Goal: Task Accomplishment & Management: Manage account settings

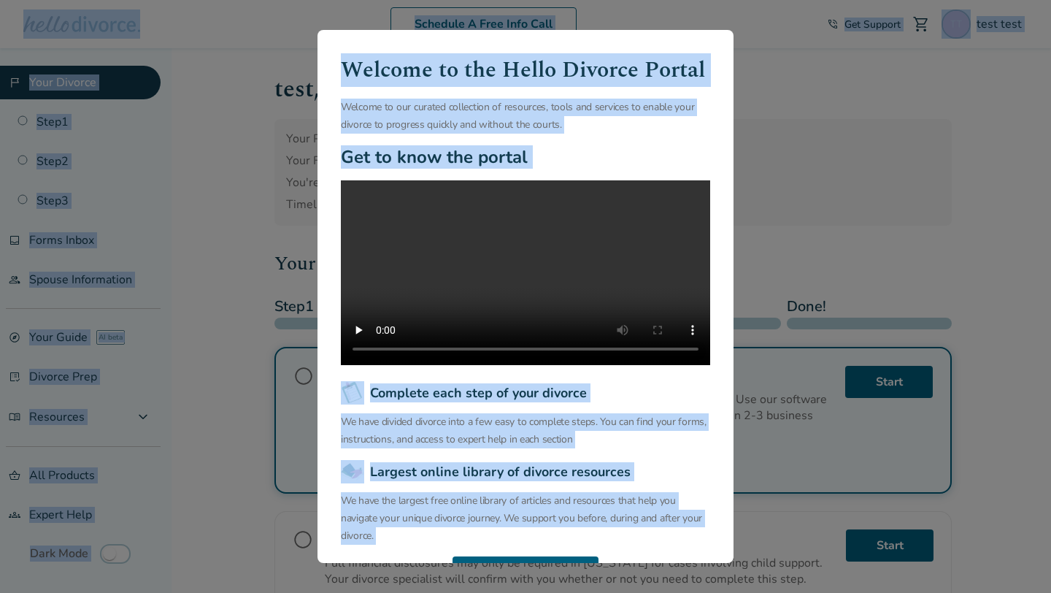
drag, startPoint x: 802, startPoint y: 43, endPoint x: -302, endPoint y: 80, distance: 1104.8
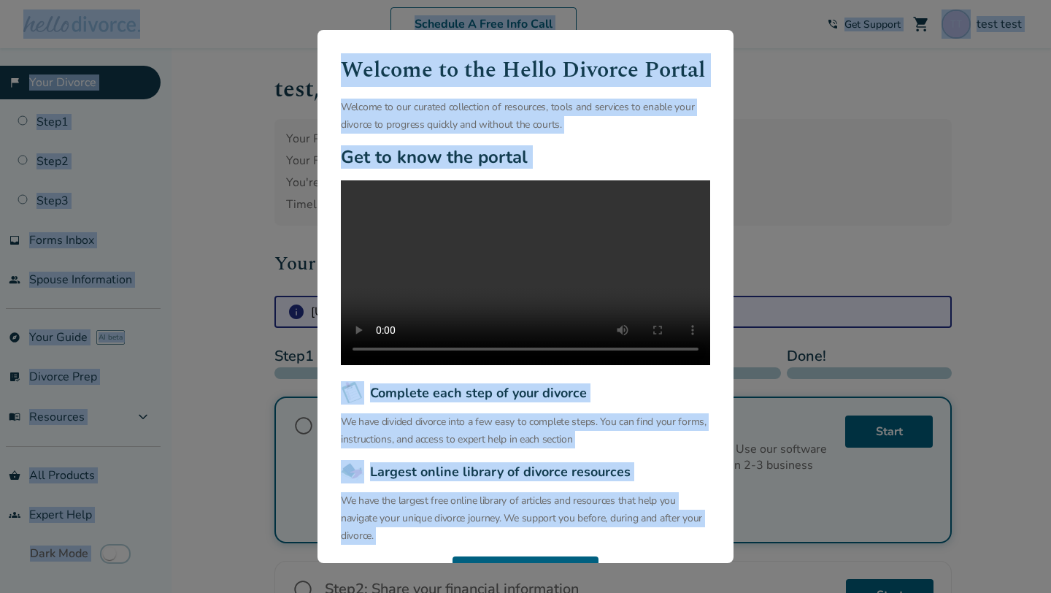
click at [234, 181] on div "Welcome to the Hello Divorce Portal Welcome to our curated collection of resour…" at bounding box center [525, 296] width 1051 height 593
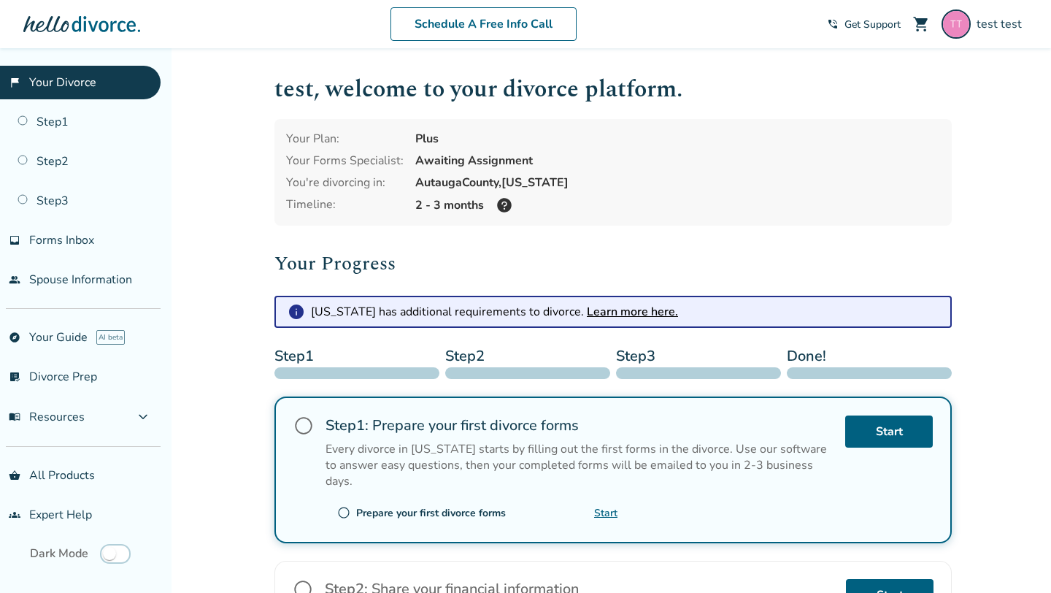
click at [230, 183] on div "Added to cart test , welcome to your divorce platform. Your Plan: Plus Your For…" at bounding box center [525, 527] width 1051 height 959
click at [1011, 30] on span "test test" at bounding box center [1001, 24] width 51 height 16
click at [261, 220] on div "Added to cart test , welcome to your divorce platform. Your Plan: Plus Your For…" at bounding box center [525, 527] width 1051 height 959
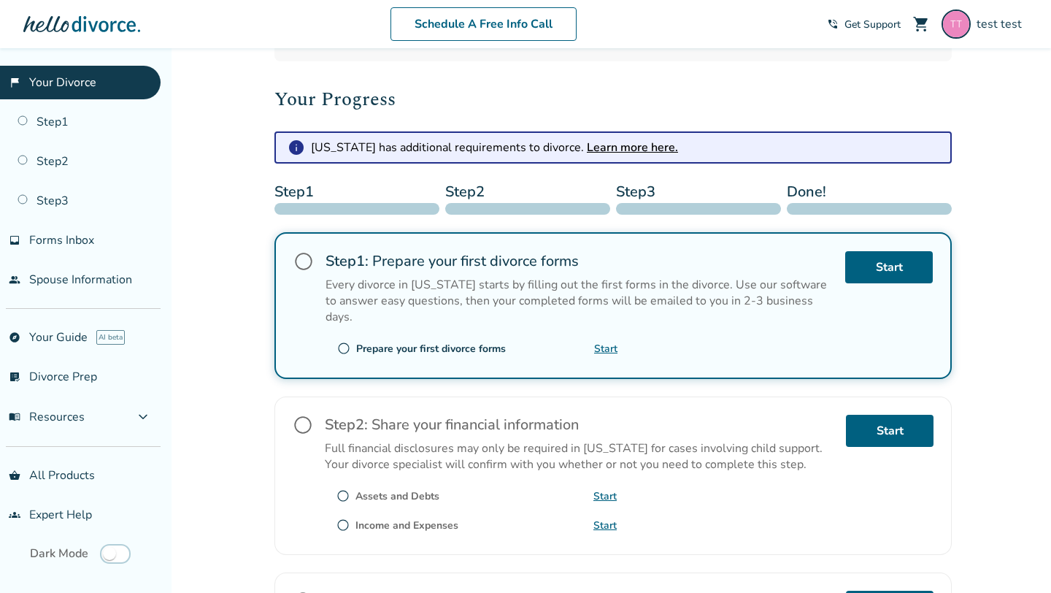
scroll to position [155, 0]
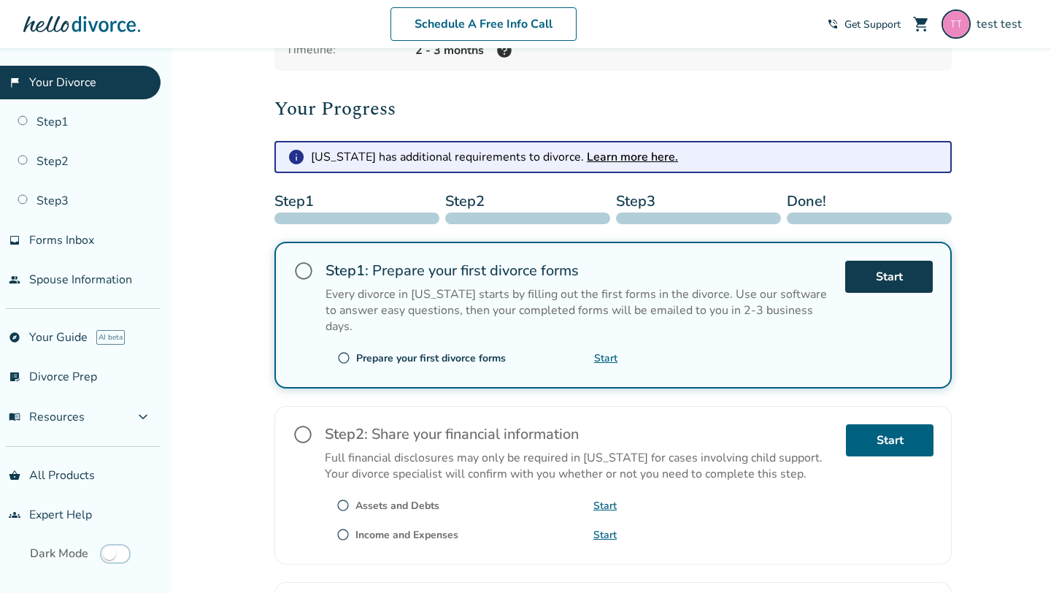
click at [898, 282] on link "Start" at bounding box center [889, 277] width 88 height 32
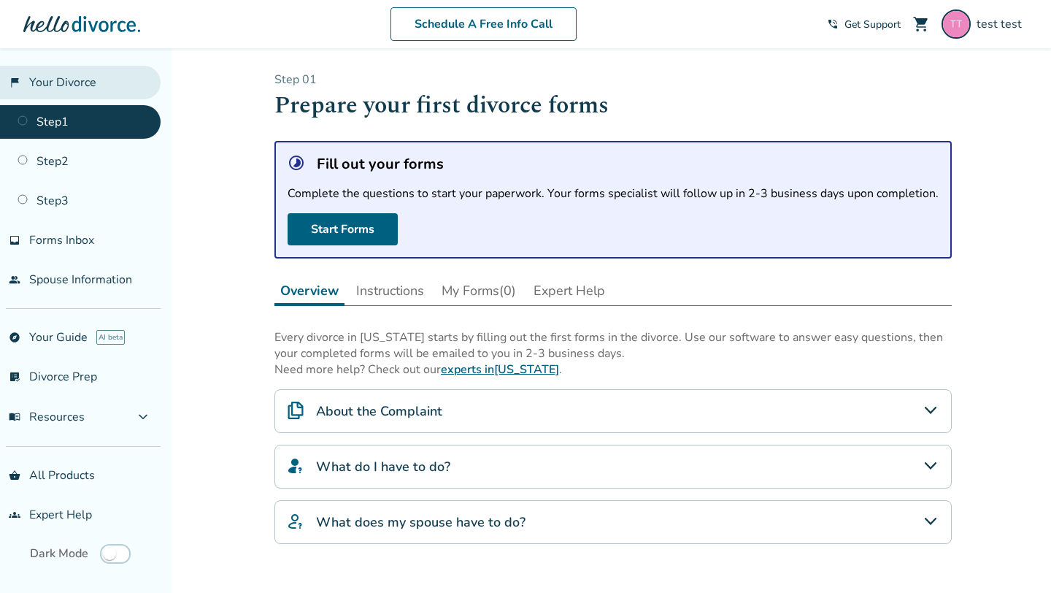
click at [111, 78] on link "flag_2 Your Divorce" at bounding box center [80, 83] width 161 height 34
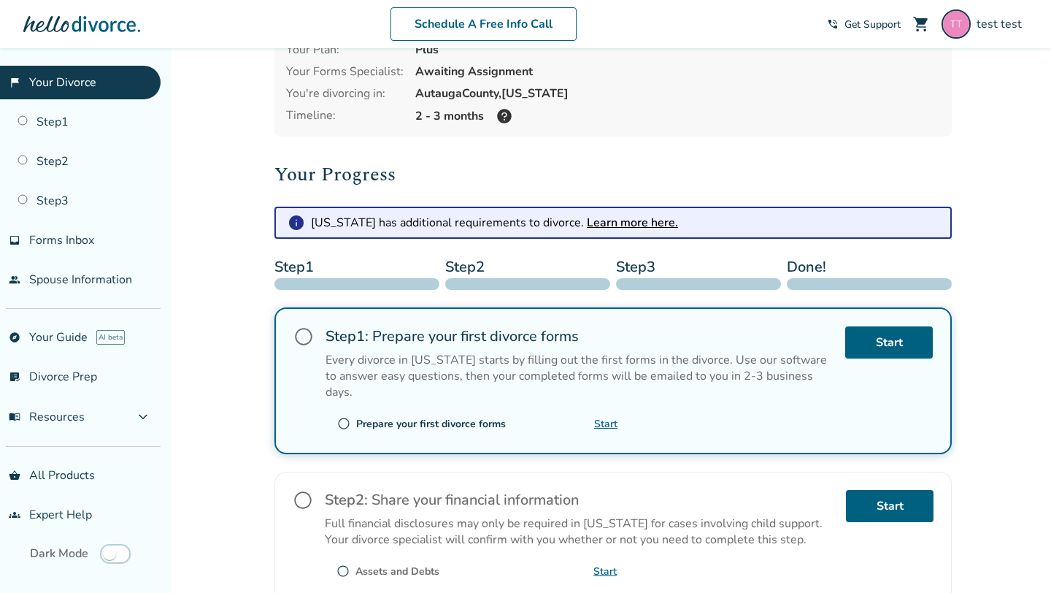
scroll to position [136, 0]
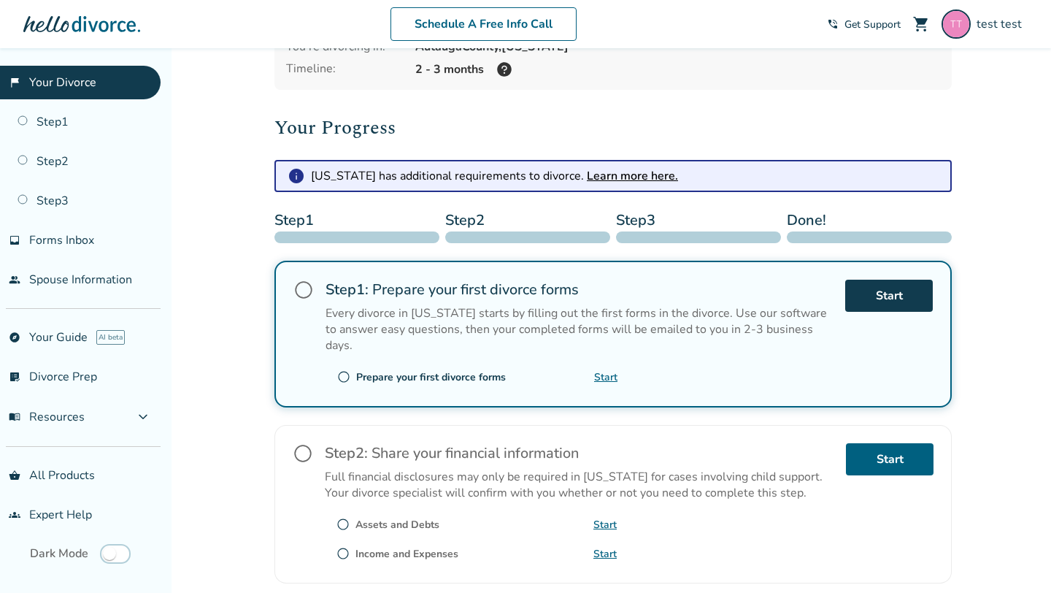
click at [896, 294] on link "Start" at bounding box center [889, 296] width 88 height 32
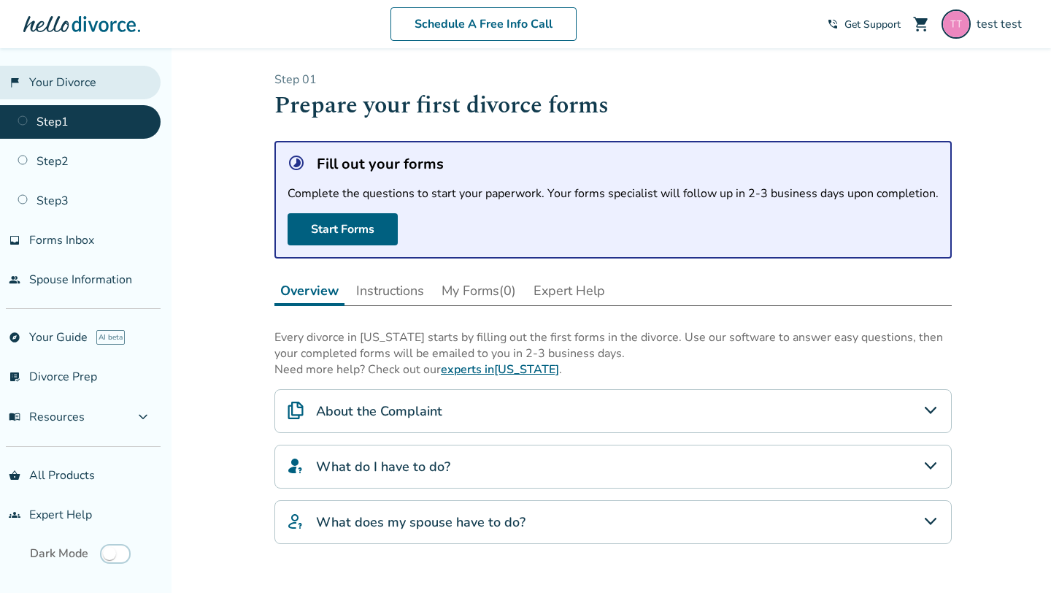
click at [69, 91] on link "flag_2 Your Divorce" at bounding box center [80, 83] width 161 height 34
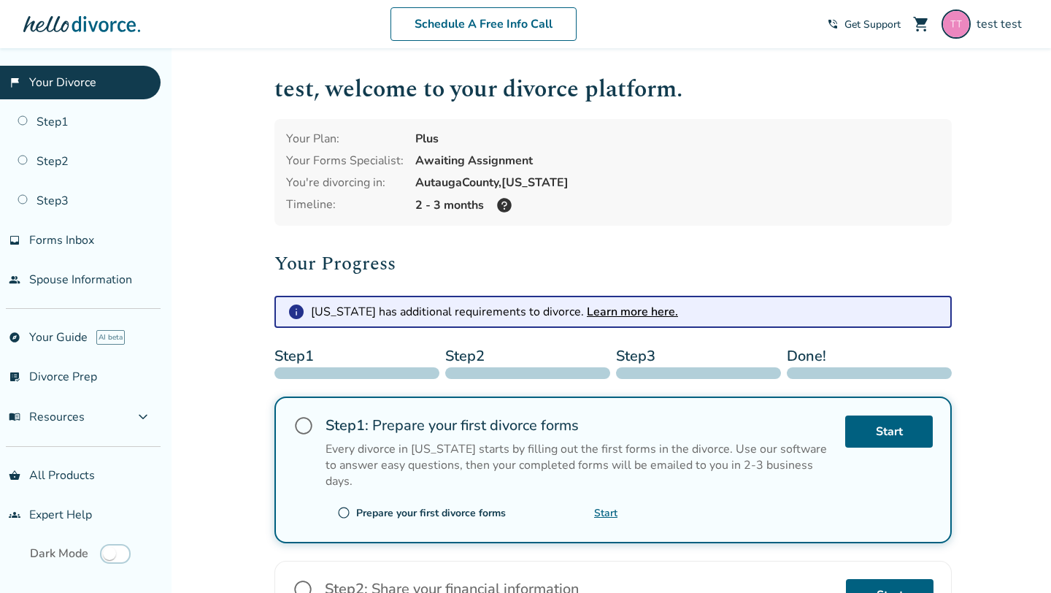
click at [606, 506] on link "Start" at bounding box center [605, 513] width 23 height 14
click at [71, 237] on span "Forms Inbox" at bounding box center [61, 240] width 65 height 16
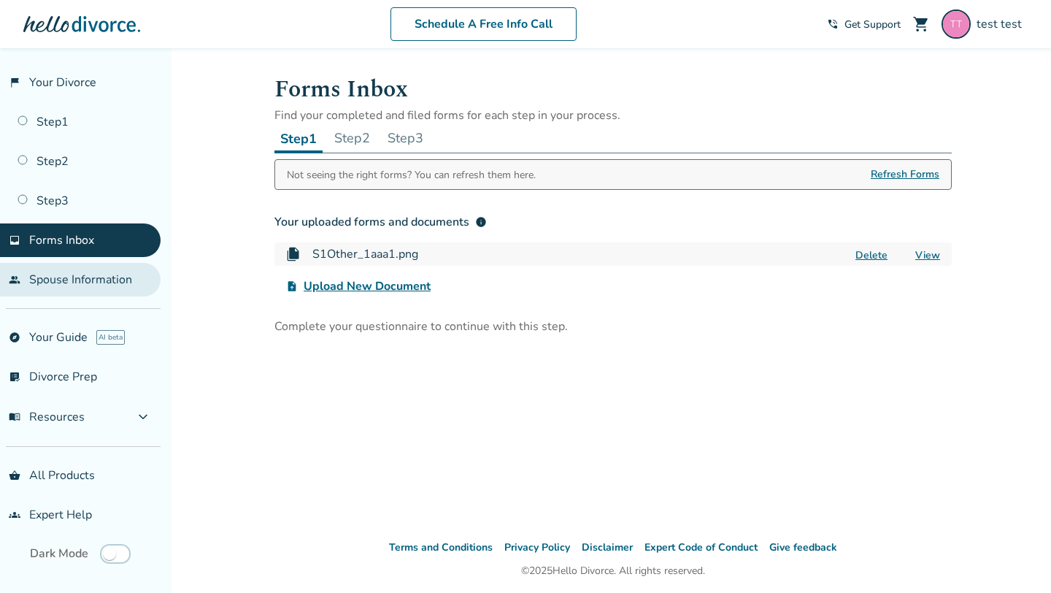
click at [85, 274] on link "people Spouse Information" at bounding box center [80, 280] width 161 height 34
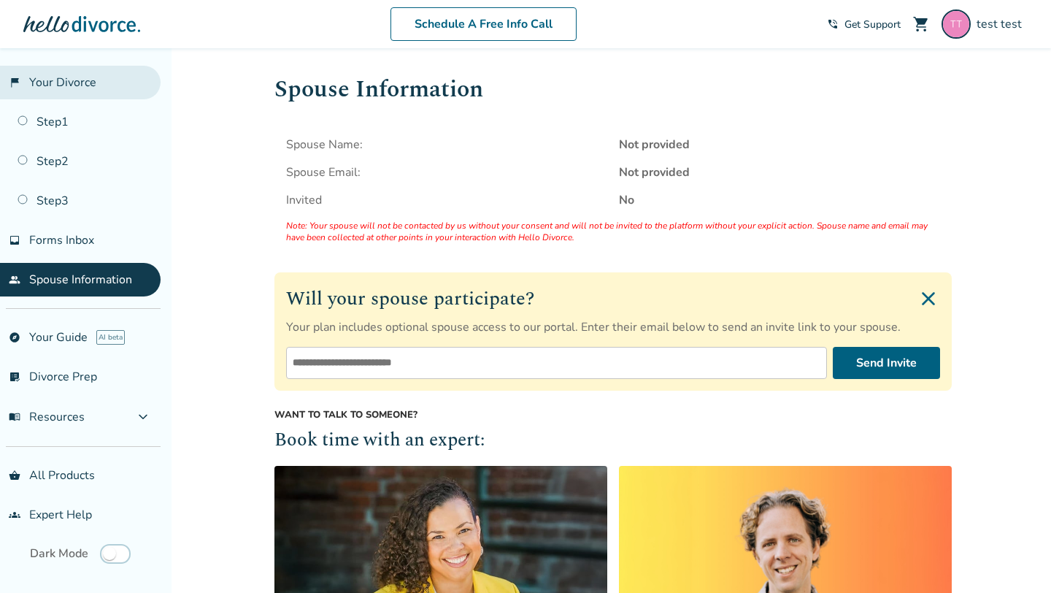
click at [93, 77] on link "flag_2 Your Divorce" at bounding box center [80, 83] width 161 height 34
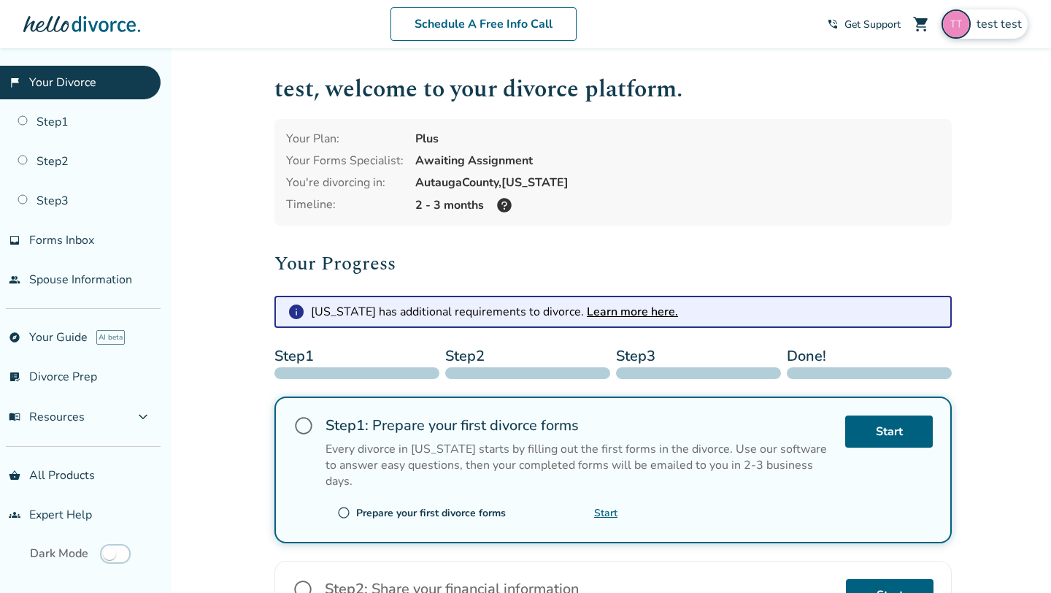
click at [979, 31] on div "test test" at bounding box center [984, 23] width 86 height 29
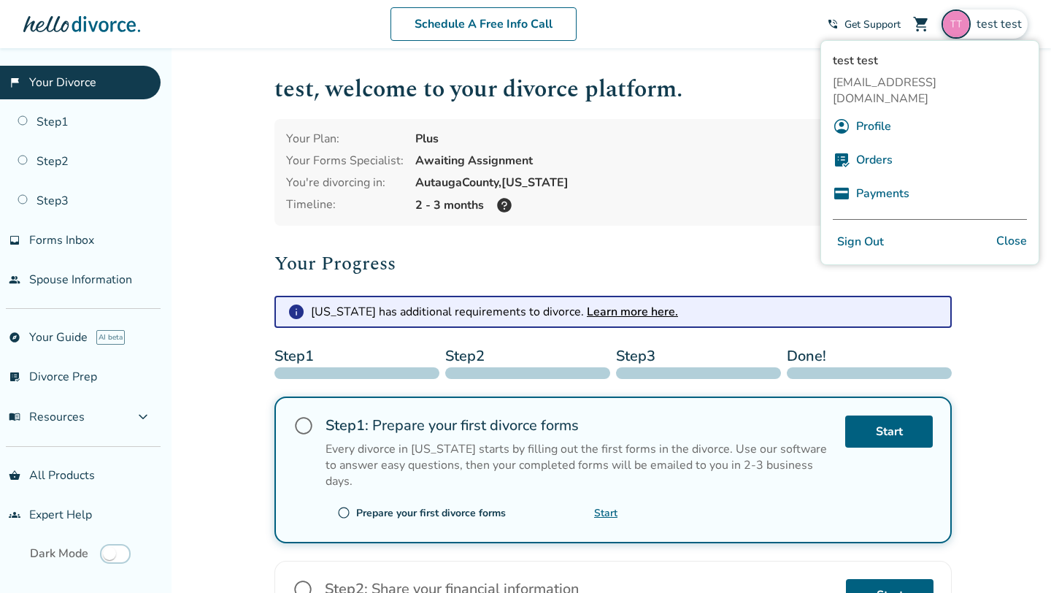
click at [885, 112] on link "Profile" at bounding box center [873, 126] width 35 height 28
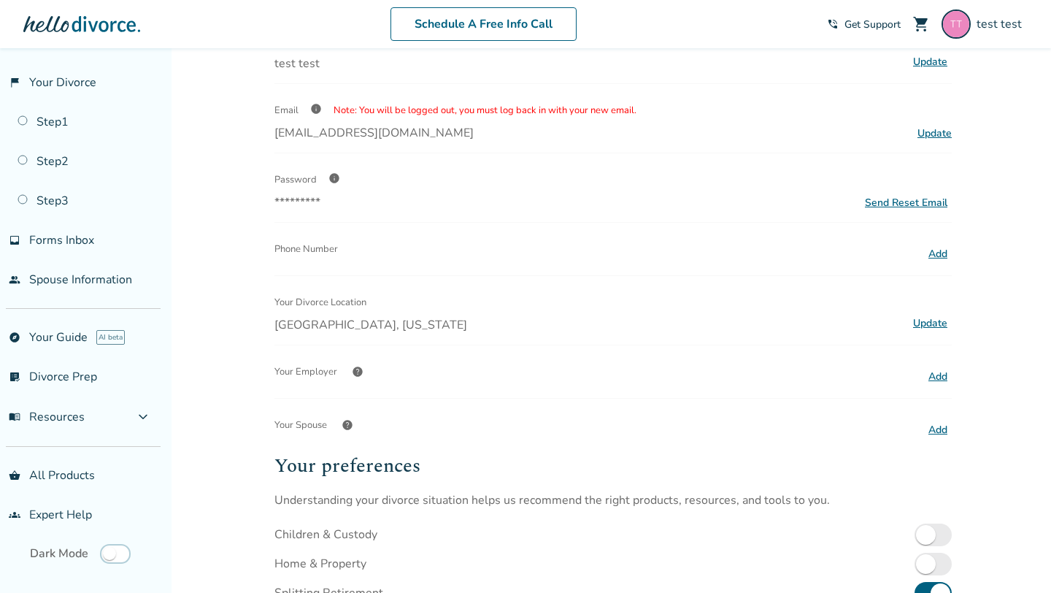
scroll to position [115, 0]
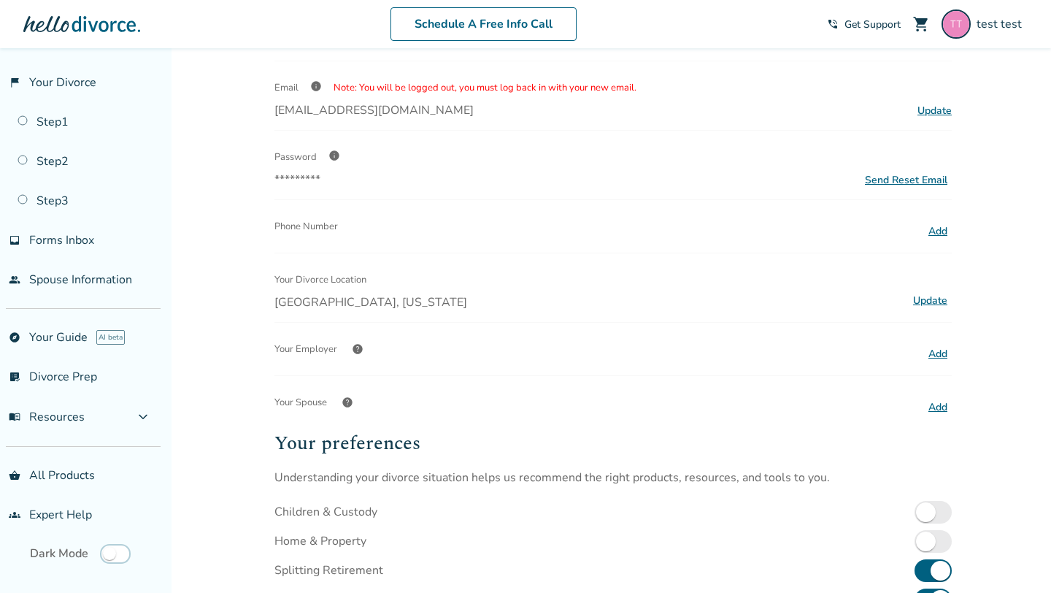
click at [938, 222] on button "Add" at bounding box center [938, 231] width 28 height 19
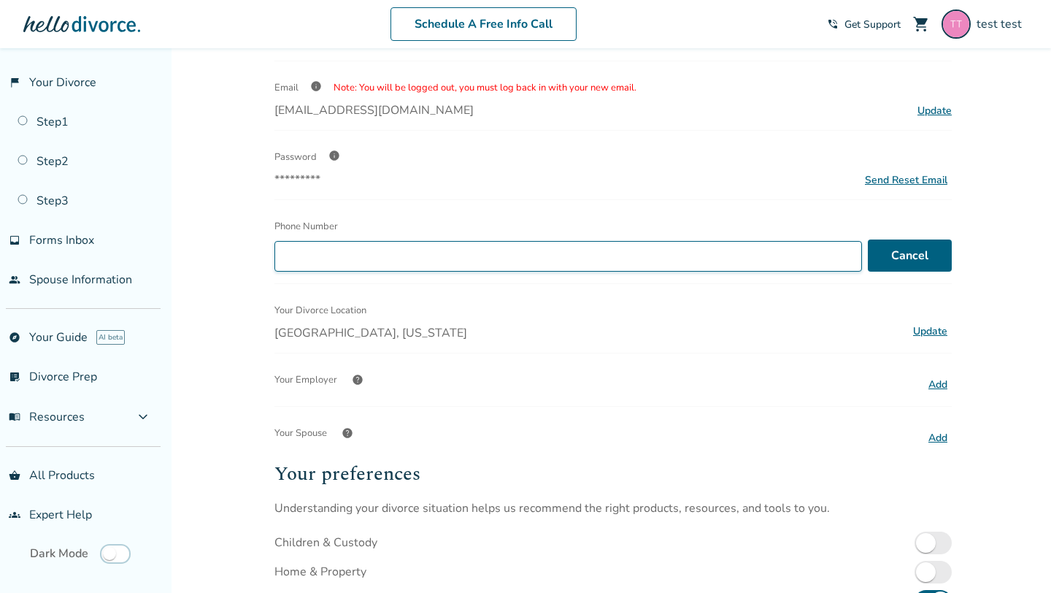
click at [467, 263] on input "Phone Number" at bounding box center [567, 256] width 587 height 31
type input "**********"
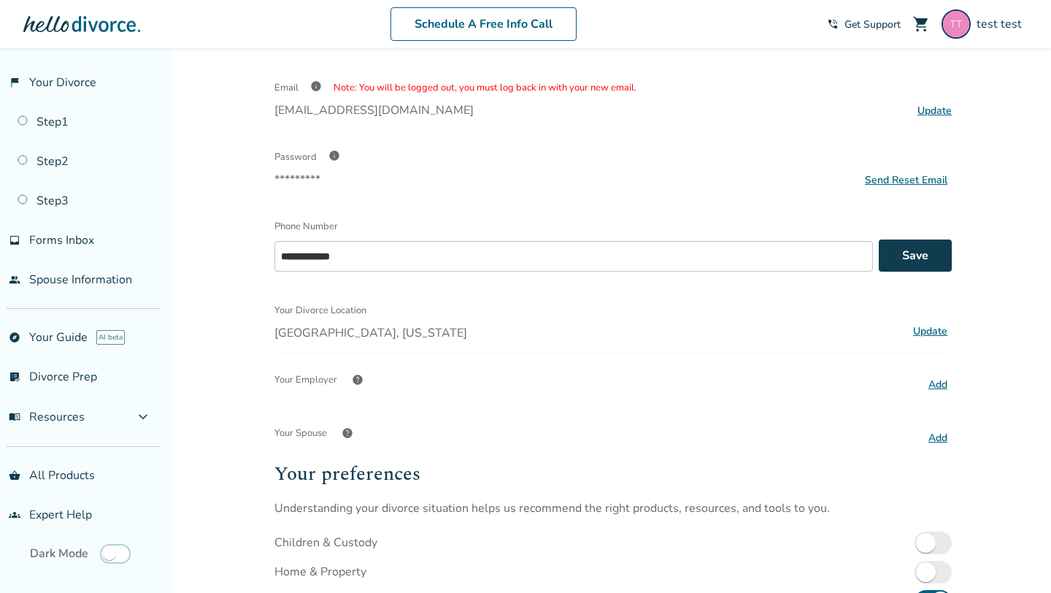
click at [922, 256] on button "Save" at bounding box center [915, 255] width 73 height 32
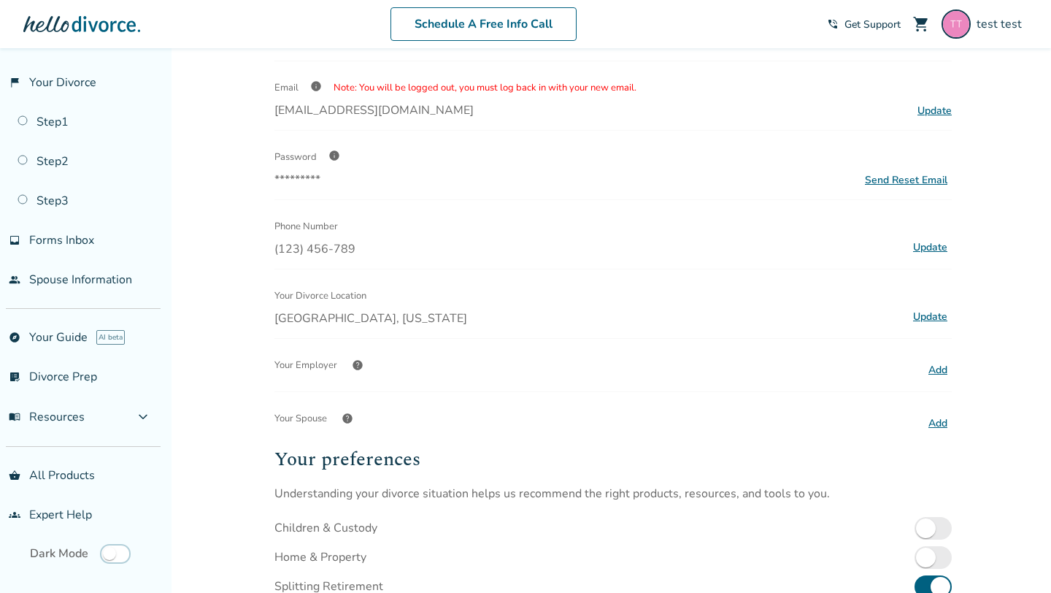
click at [941, 364] on button "Add" at bounding box center [938, 370] width 28 height 19
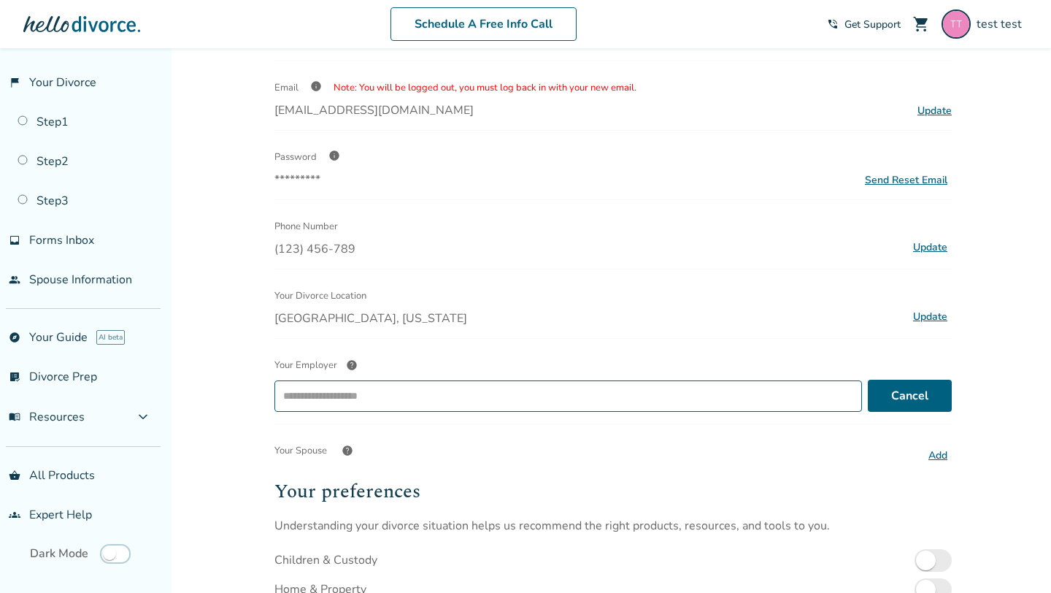
click at [407, 396] on input "Your Employer help ​" at bounding box center [567, 395] width 577 height 23
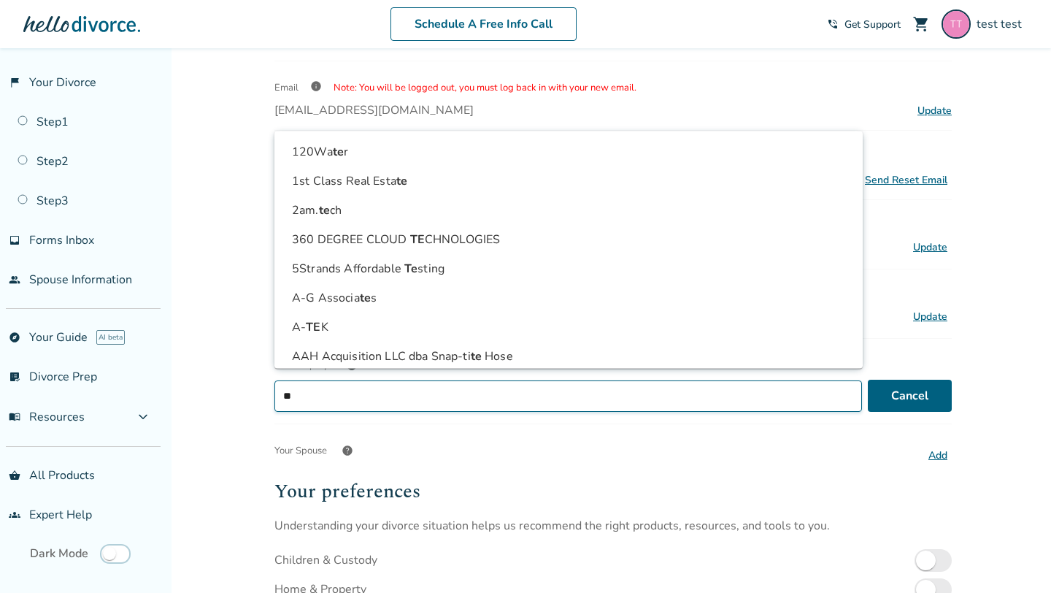
click at [509, 205] on li "2am. te ch" at bounding box center [568, 210] width 565 height 29
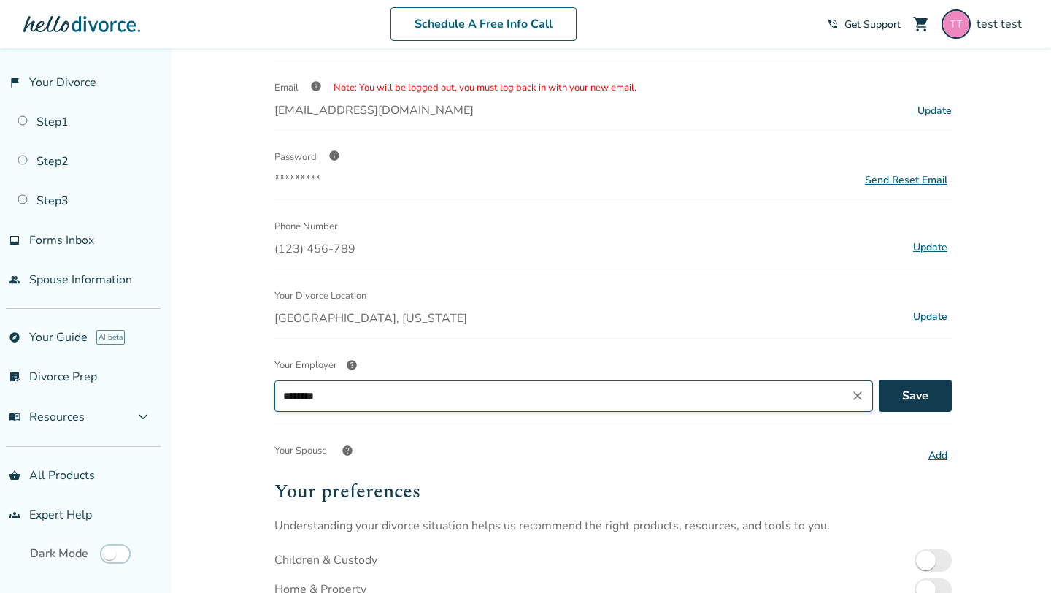
type input "********"
click at [924, 392] on button "Save" at bounding box center [915, 395] width 73 height 32
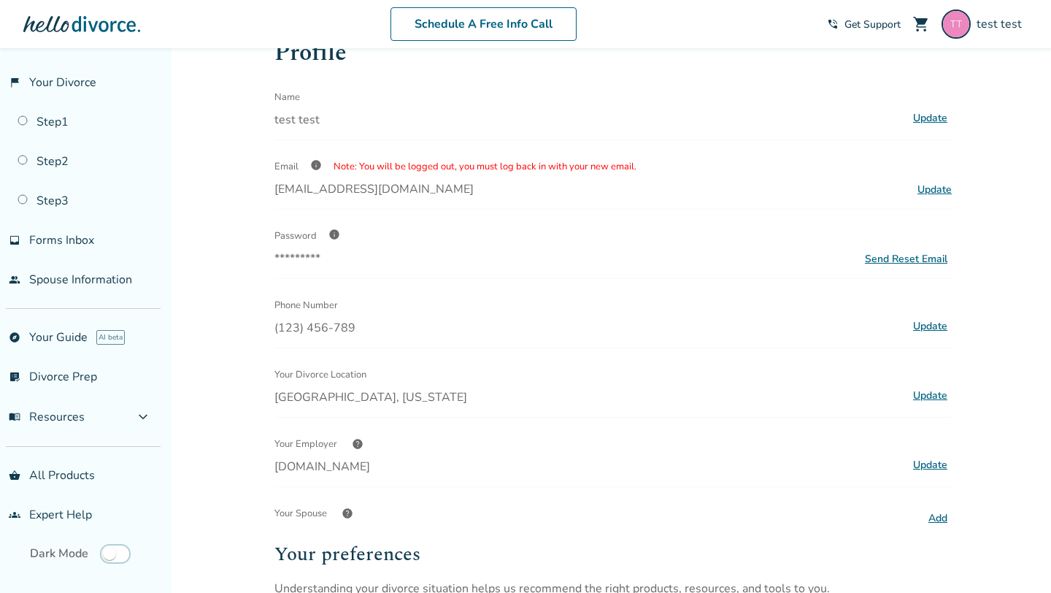
scroll to position [23, 0]
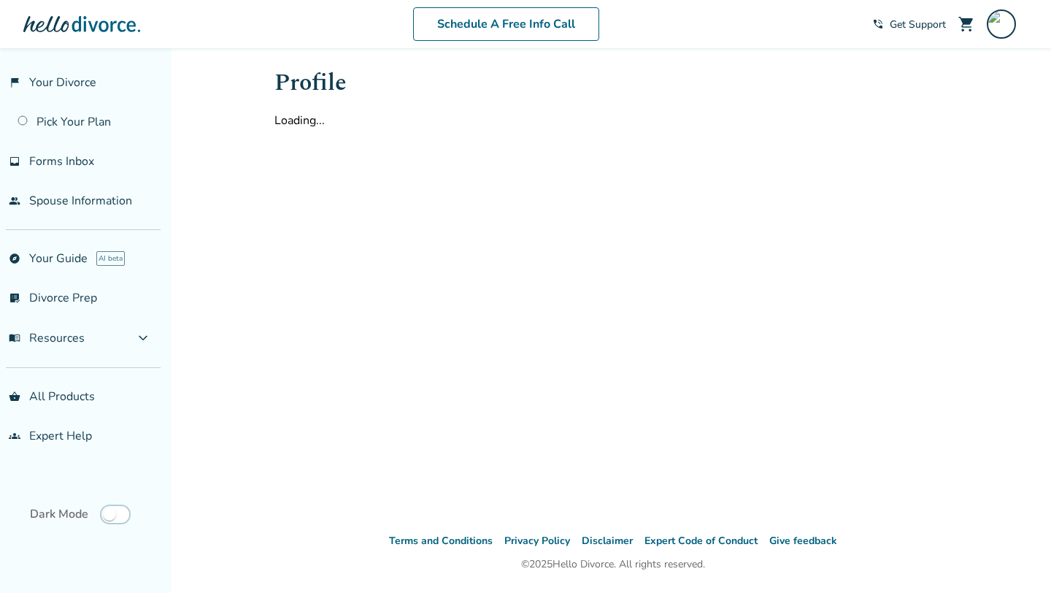
scroll to position [23, 0]
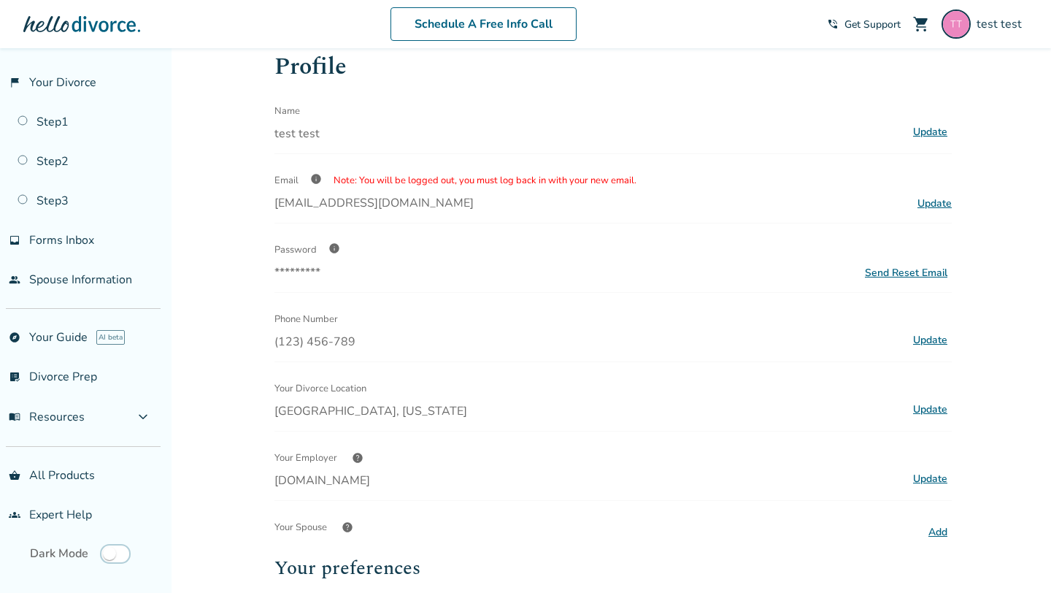
click at [334, 246] on span "info" at bounding box center [334, 248] width 12 height 12
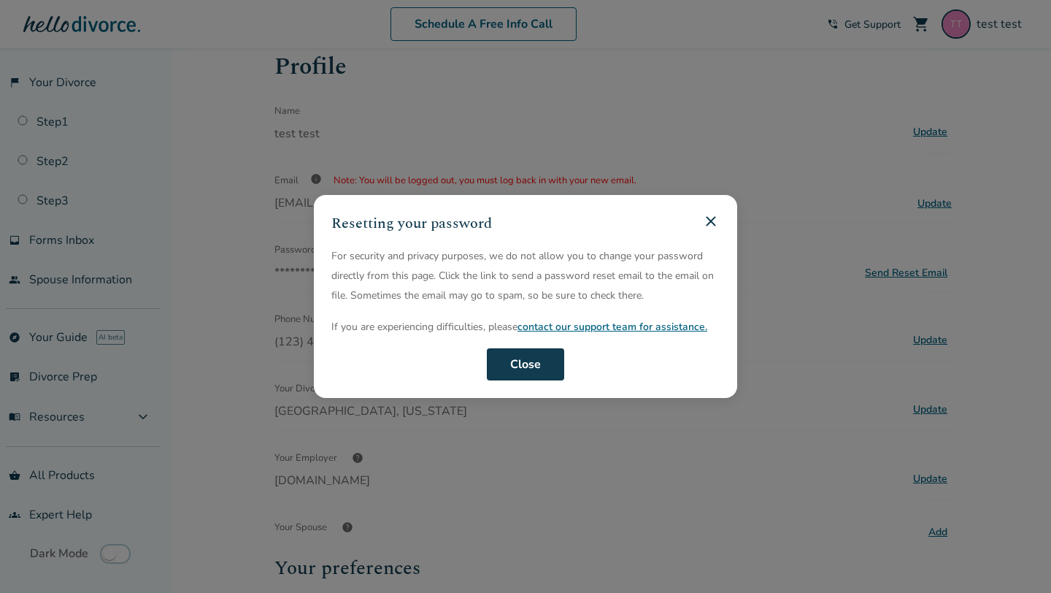
click at [503, 358] on button "Close" at bounding box center [525, 364] width 77 height 32
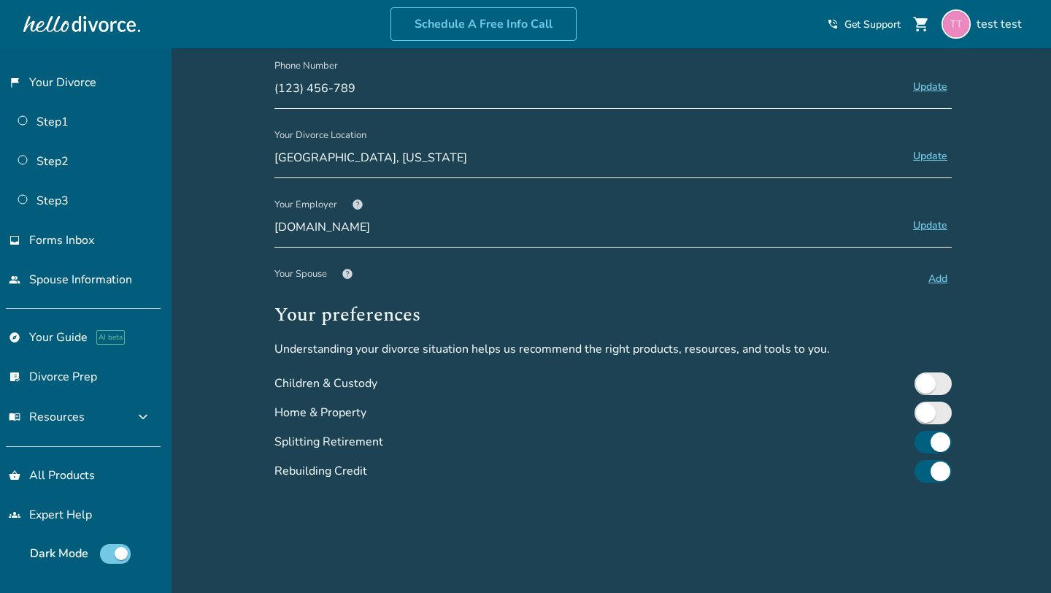
scroll to position [209, 0]
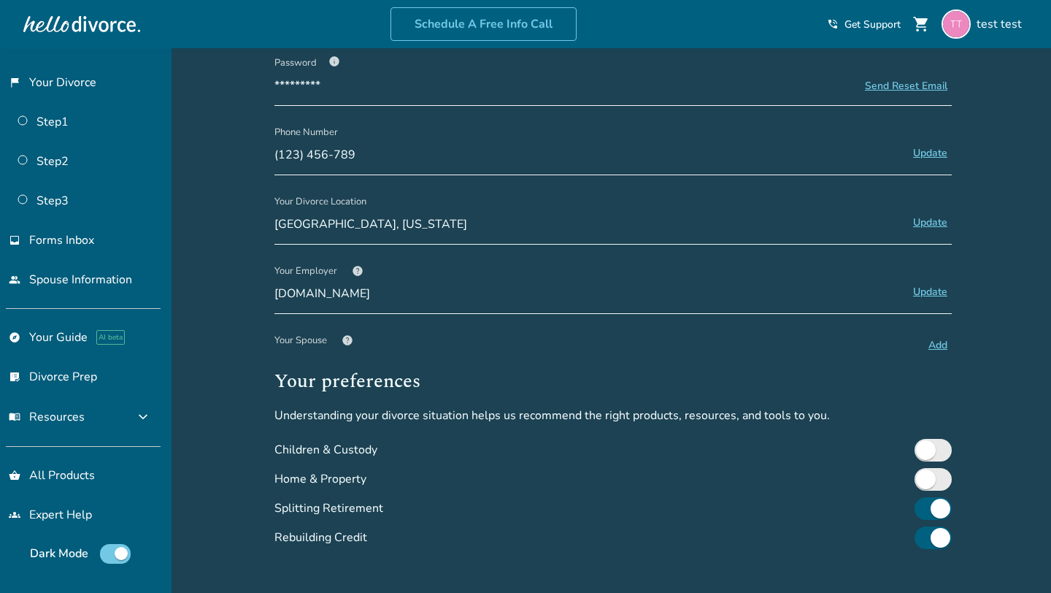
click at [942, 341] on button "Add" at bounding box center [938, 345] width 28 height 19
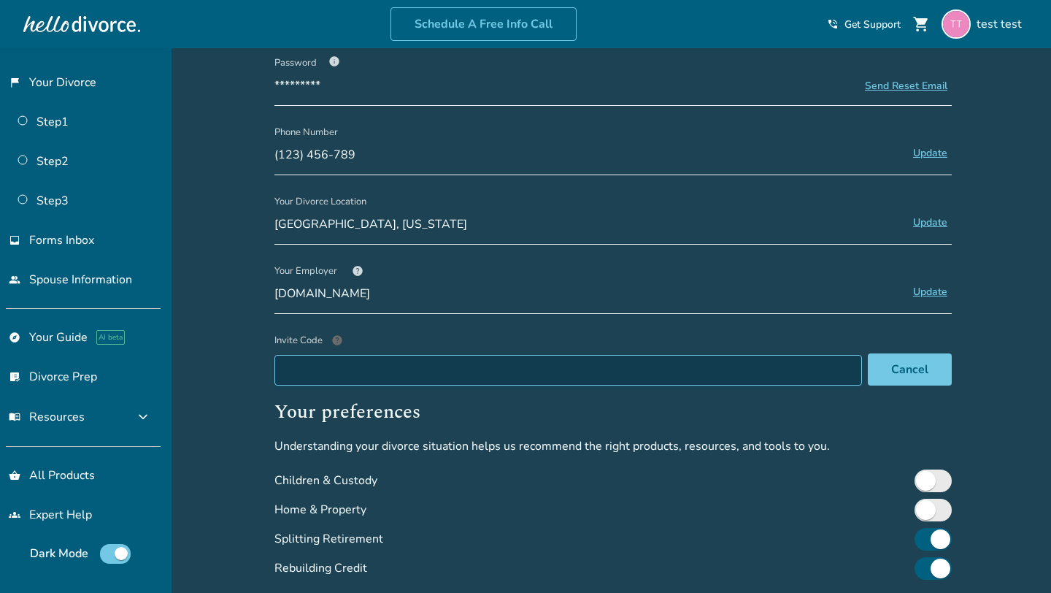
click at [358, 356] on input "Invite Code help" at bounding box center [567, 370] width 587 height 31
click at [336, 336] on span "help" at bounding box center [337, 340] width 12 height 12
click at [336, 355] on input "Invite Code help" at bounding box center [567, 370] width 587 height 31
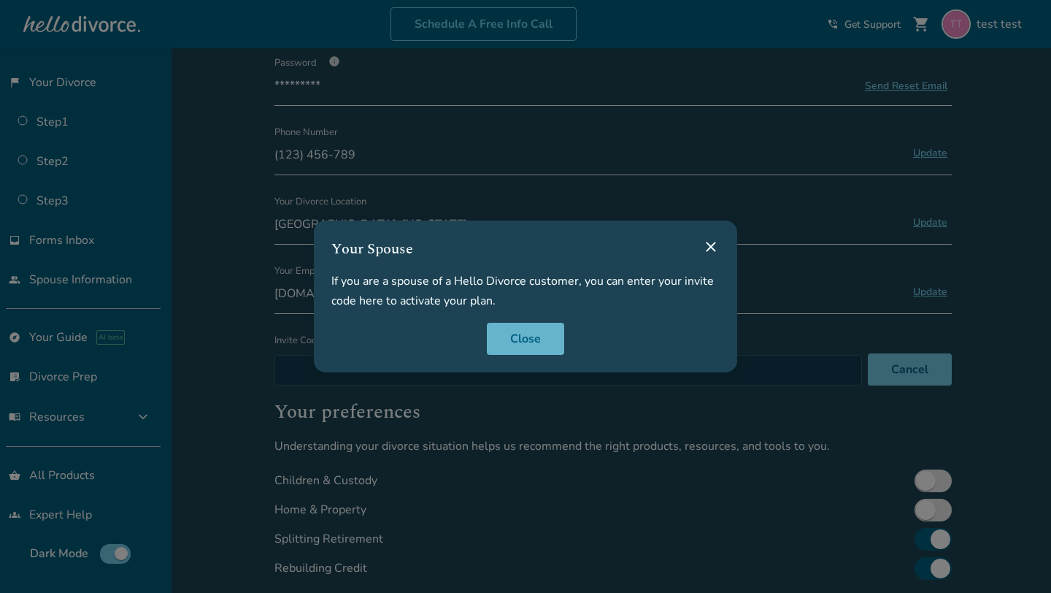
click at [547, 341] on button "Close" at bounding box center [525, 339] width 77 height 32
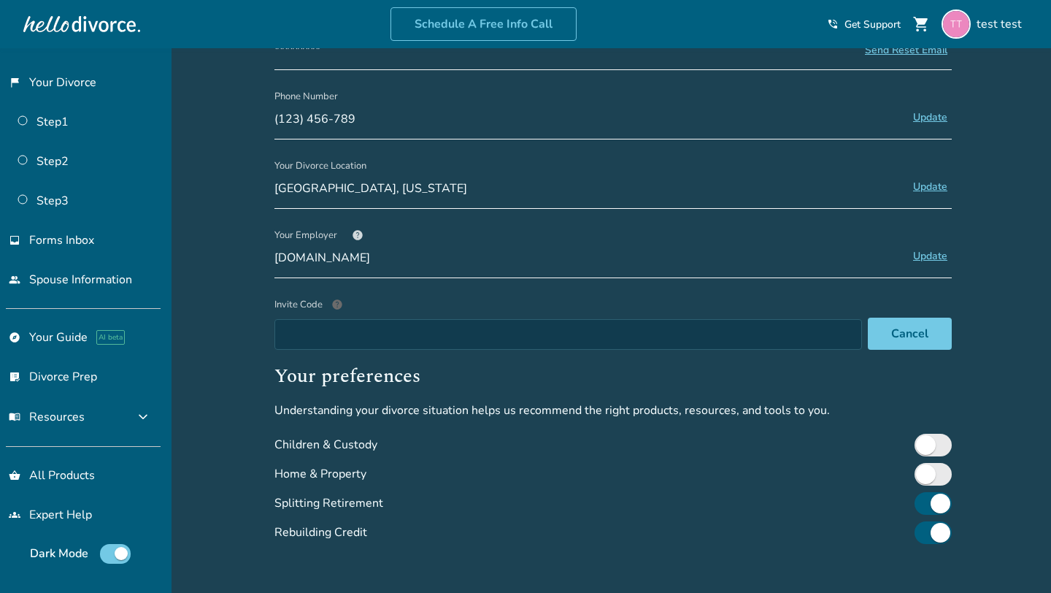
scroll to position [268, 0]
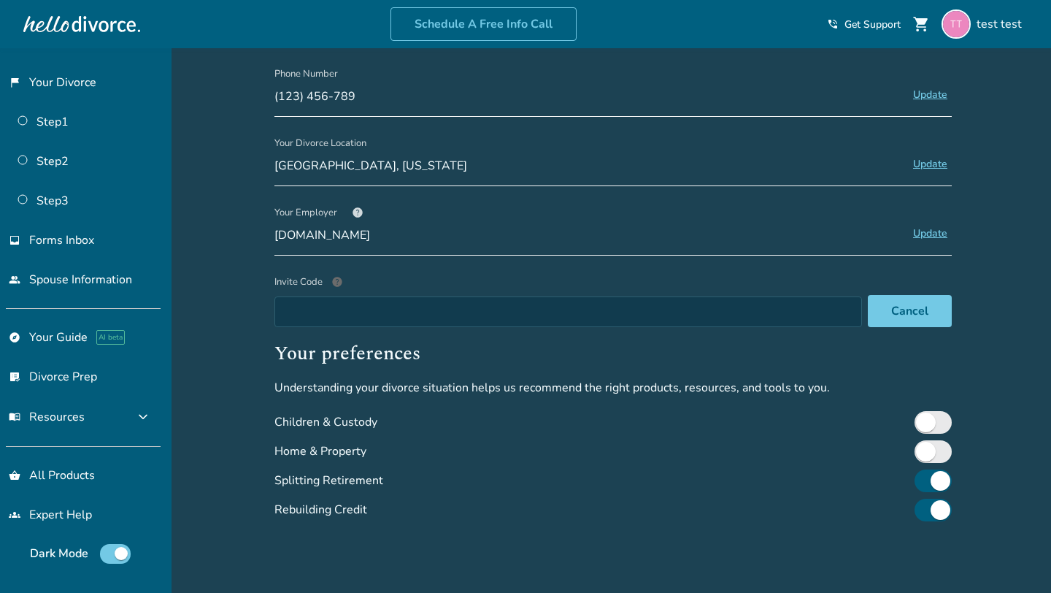
click at [336, 279] on span "help" at bounding box center [337, 282] width 12 height 12
click at [336, 296] on input "Invite Code help" at bounding box center [567, 311] width 587 height 31
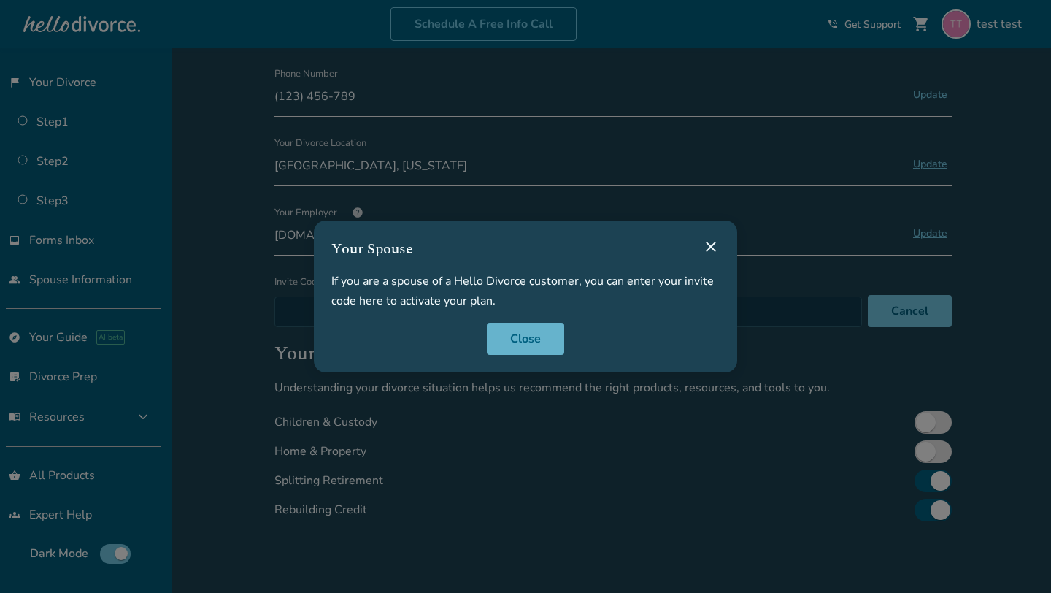
click at [522, 342] on button "Close" at bounding box center [525, 339] width 77 height 32
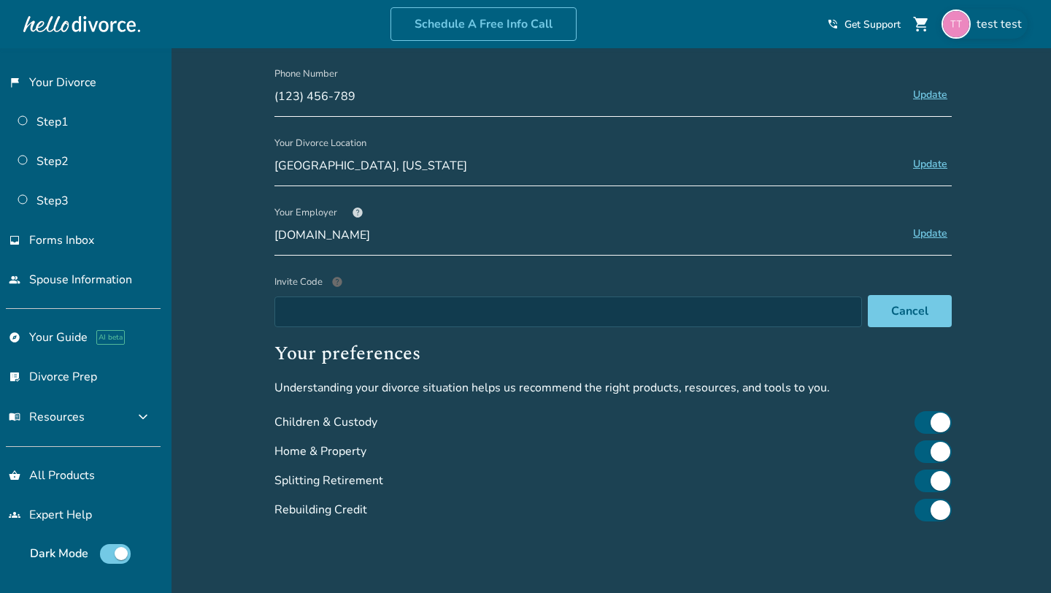
click at [994, 28] on span "test test" at bounding box center [1001, 24] width 51 height 16
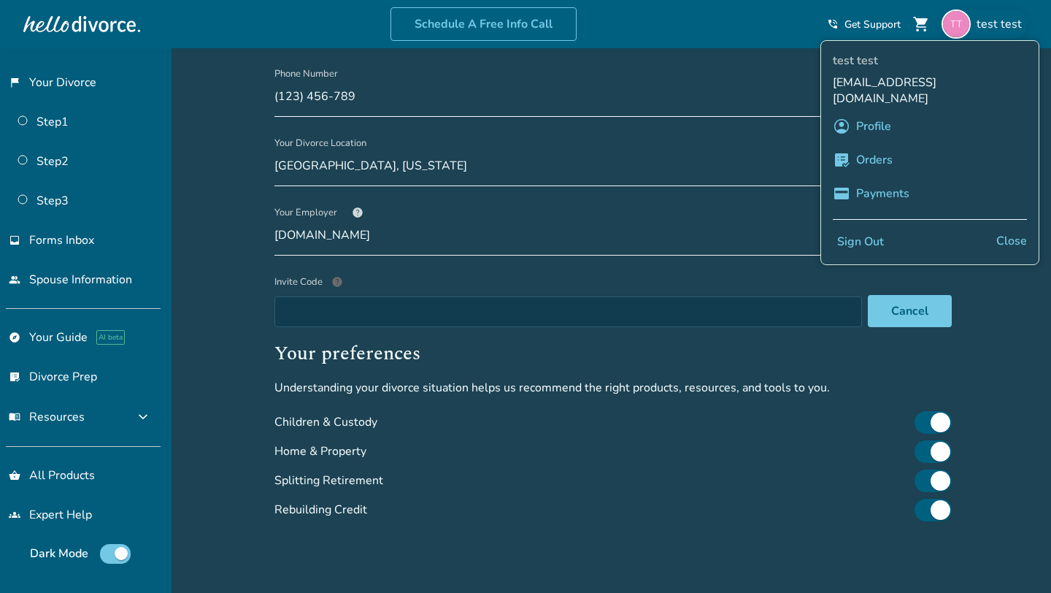
click at [893, 113] on div "account_circle Profile" at bounding box center [930, 126] width 194 height 28
click at [865, 112] on link "Profile" at bounding box center [873, 126] width 35 height 28
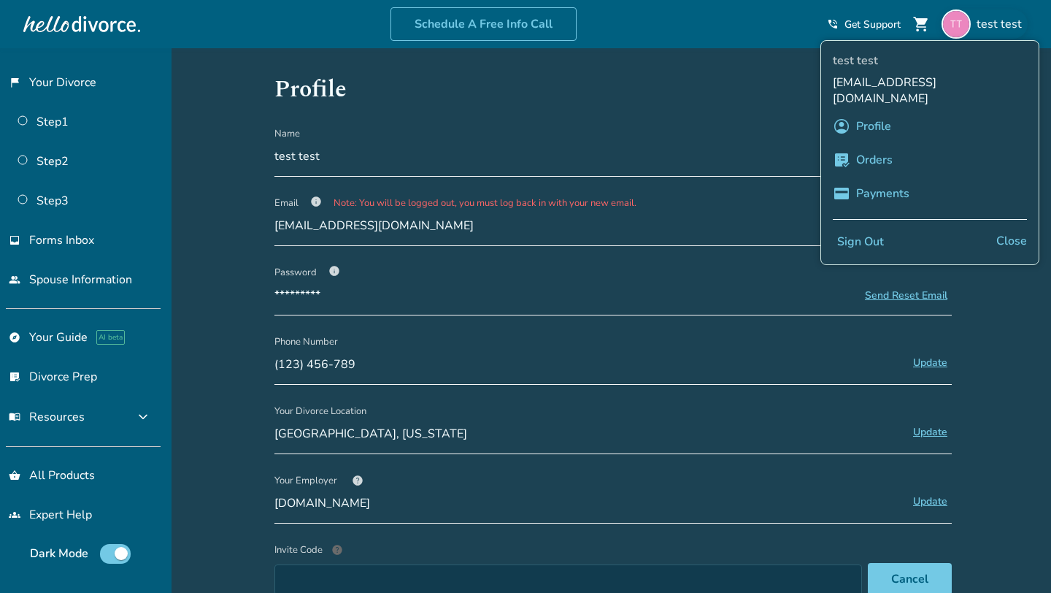
click at [232, 207] on div "Added to cart Profile Name test test Update Email info Note: You will be logged…" at bounding box center [525, 526] width 1051 height 957
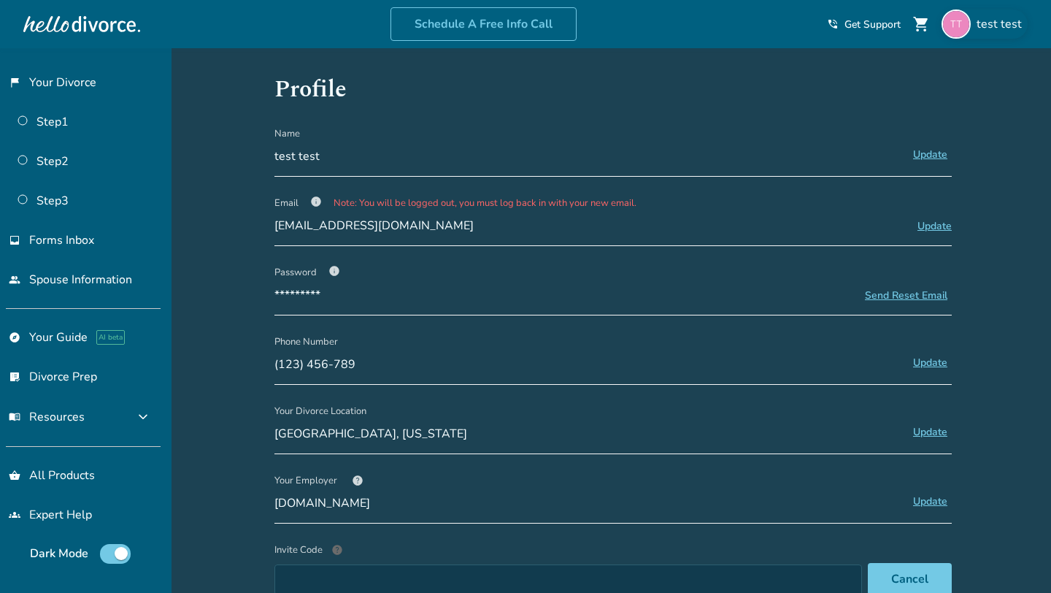
click at [984, 12] on div "test test" at bounding box center [984, 23] width 86 height 29
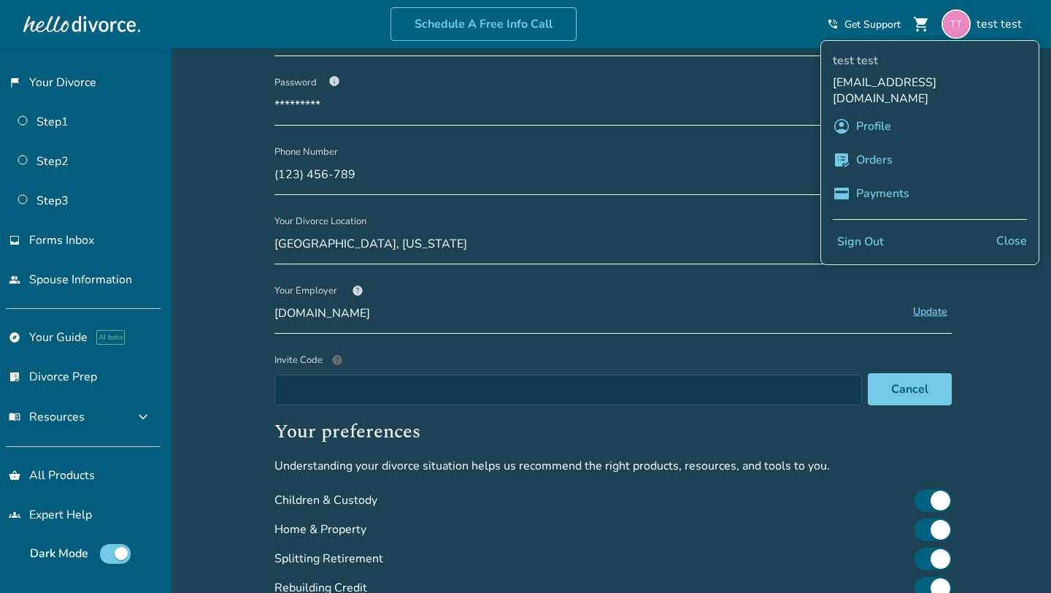
scroll to position [190, 0]
click at [873, 112] on link "Profile" at bounding box center [873, 126] width 35 height 28
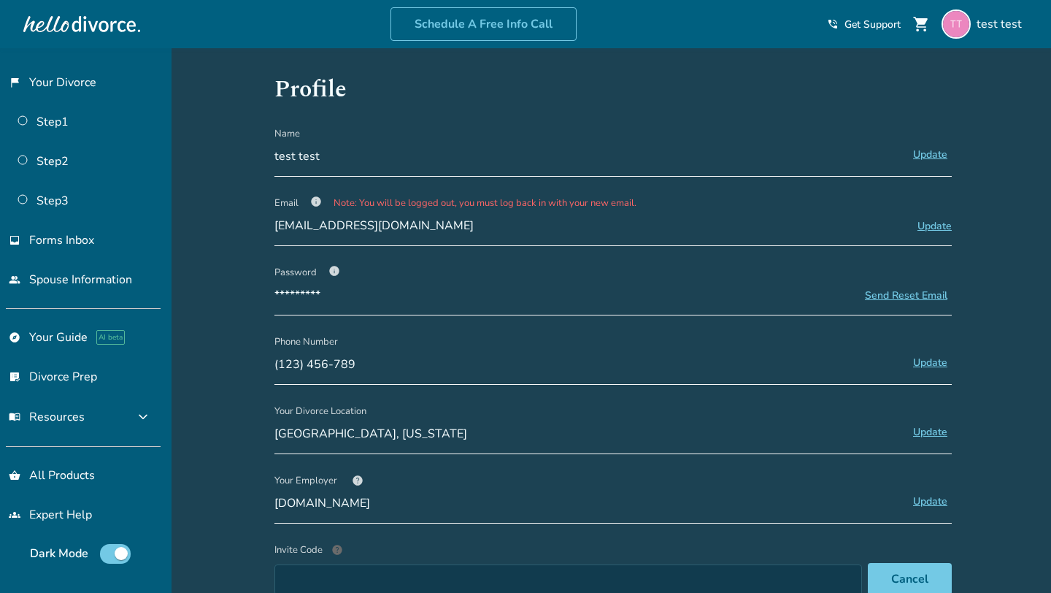
click at [320, 100] on h1 "Profile" at bounding box center [612, 90] width 677 height 36
click at [939, 434] on button "Update" at bounding box center [930, 432] width 43 height 19
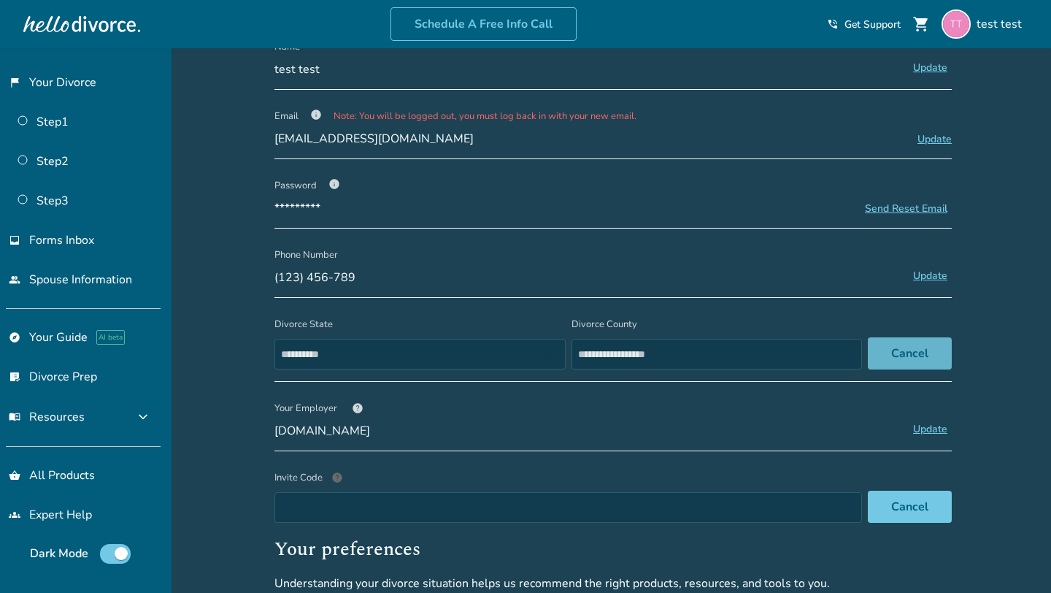
scroll to position [86, 0]
click at [525, 350] on select "**********" at bounding box center [419, 354] width 291 height 31
select select "**"
click at [274, 339] on select "**********" at bounding box center [419, 354] width 291 height 31
click at [657, 358] on select "**********" at bounding box center [725, 354] width 296 height 31
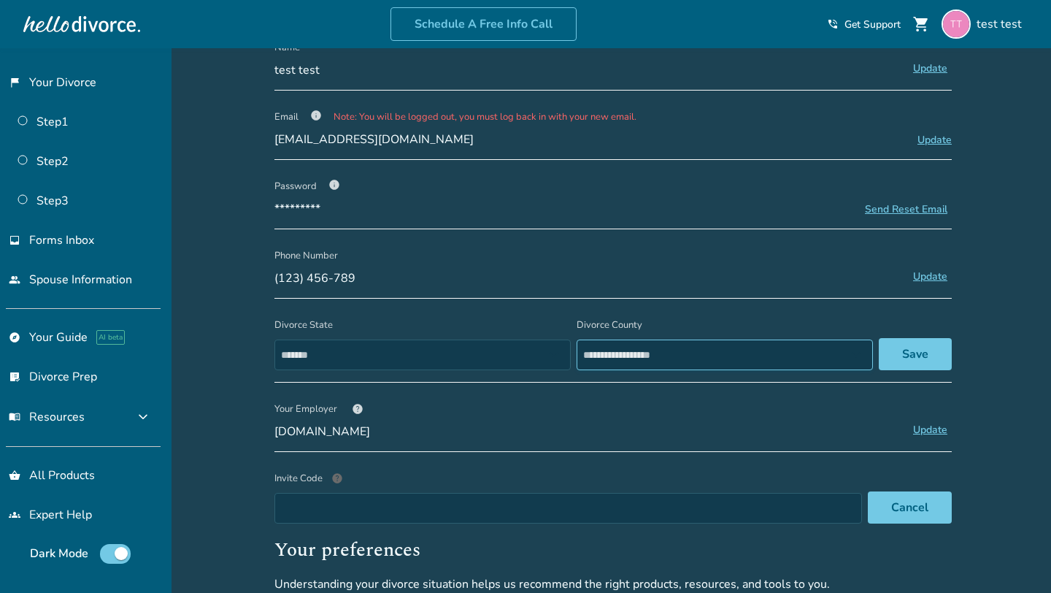
click at [676, 348] on select "**********" at bounding box center [725, 354] width 296 height 31
select select "**********"
click at [577, 339] on select "**********" at bounding box center [725, 354] width 296 height 31
click at [925, 360] on button "Save" at bounding box center [915, 354] width 73 height 32
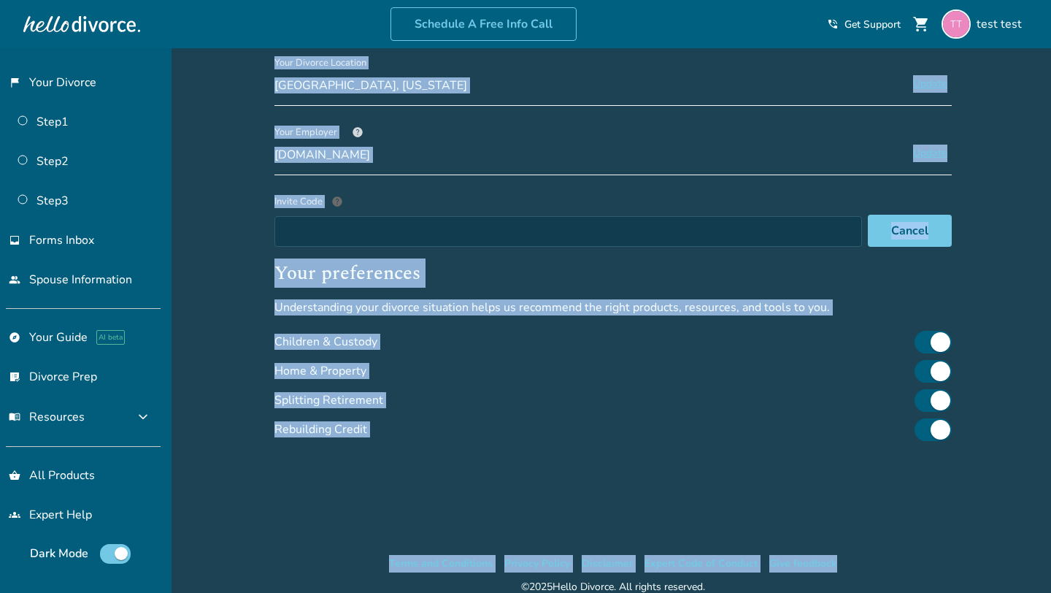
scroll to position [409, 0]
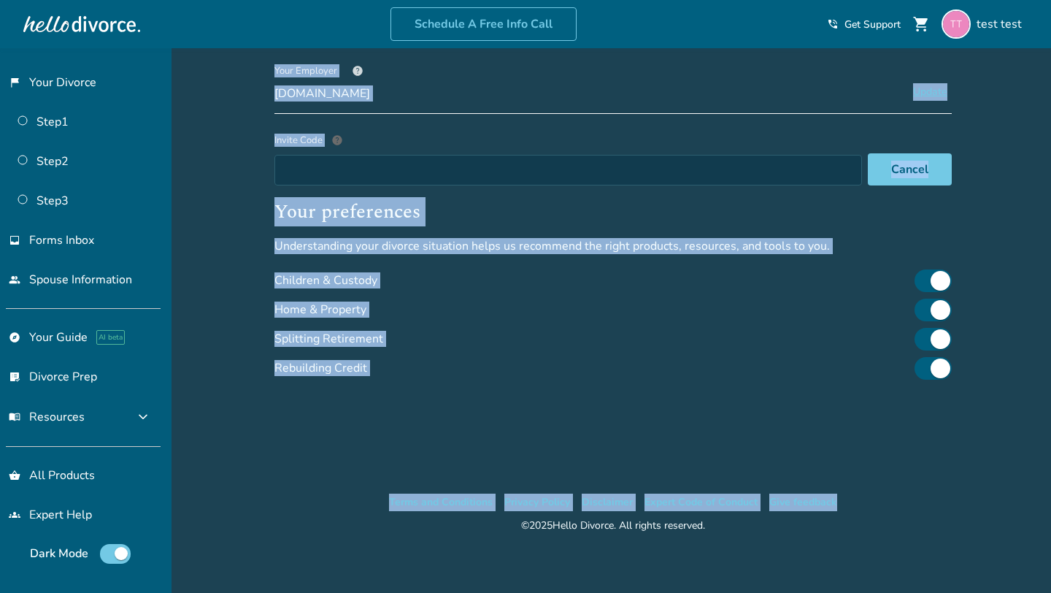
drag, startPoint x: 263, startPoint y: 60, endPoint x: 717, endPoint y: 525, distance: 650.8
click at [717, 525] on div "Added to cart Profile Name test test Update Email info Note: You will be logged…" at bounding box center [525, 117] width 1051 height 957
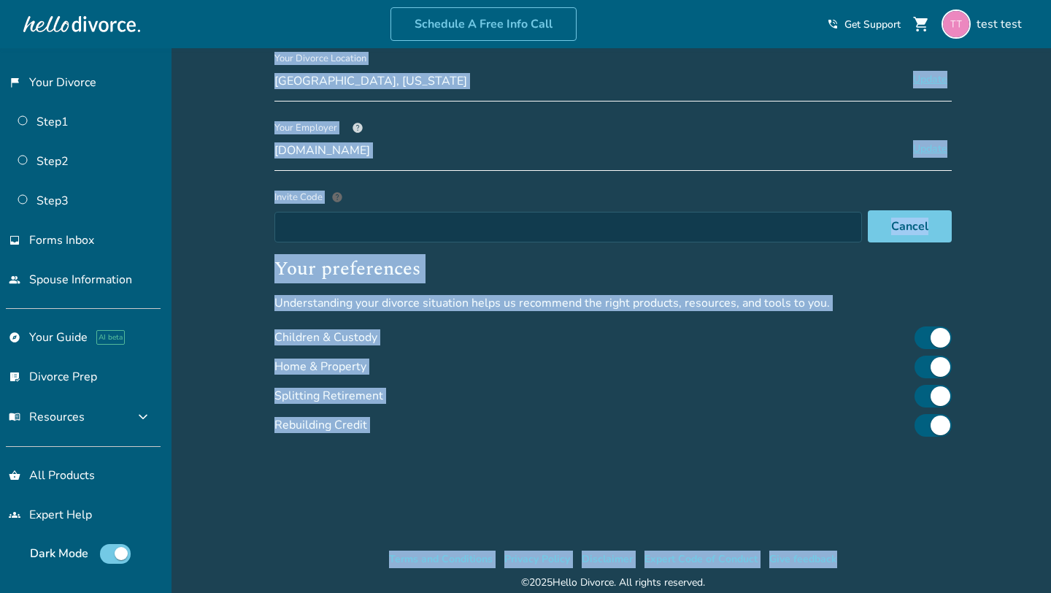
scroll to position [352, 0]
click at [362, 274] on h2 "Your preferences" at bounding box center [612, 269] width 677 height 29
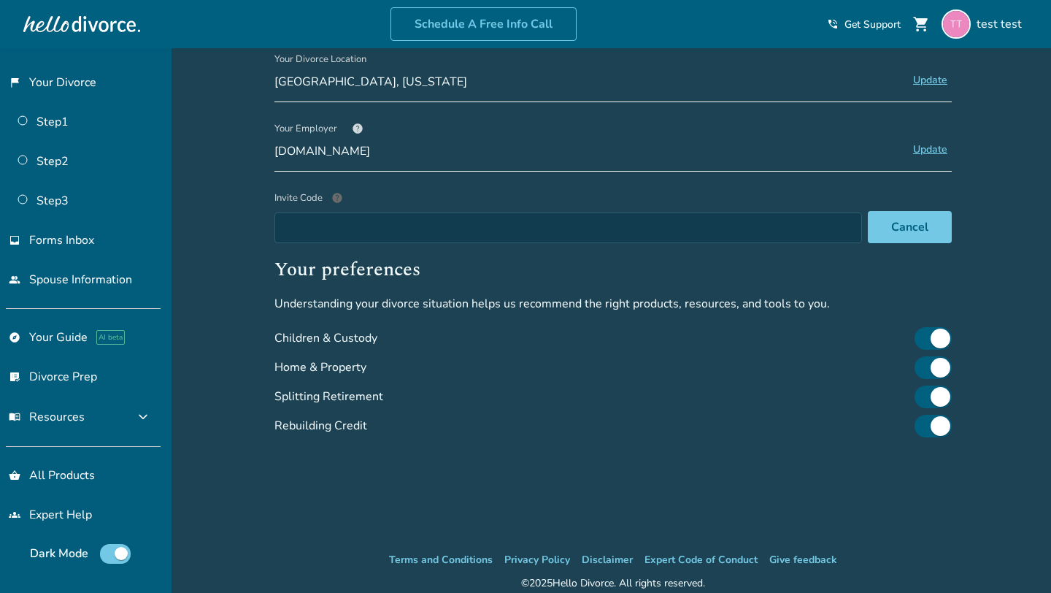
scroll to position [0, 0]
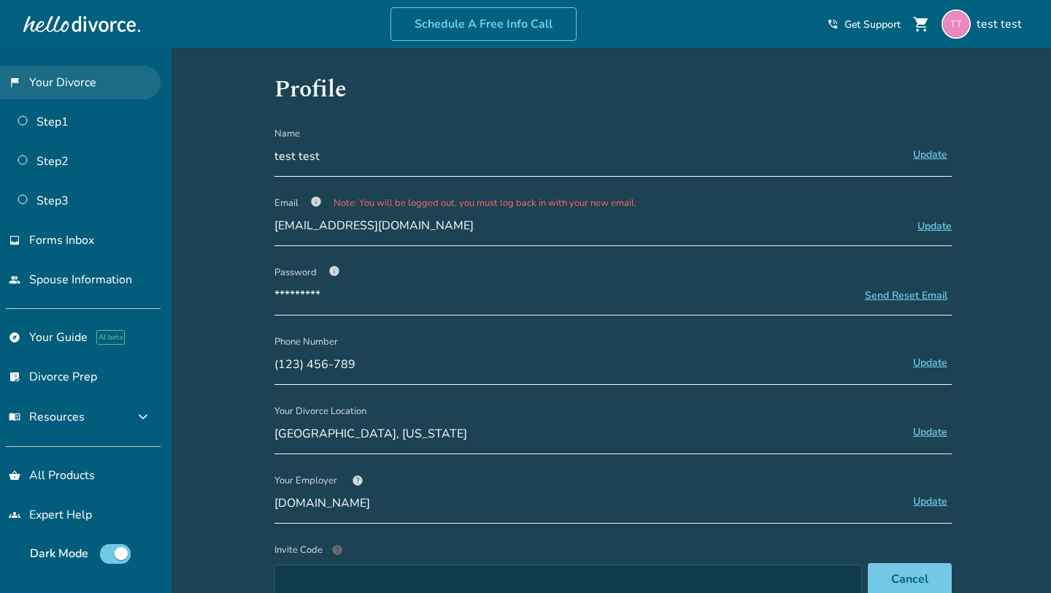
click at [70, 90] on link "flag_2 Your Divorce" at bounding box center [80, 83] width 161 height 34
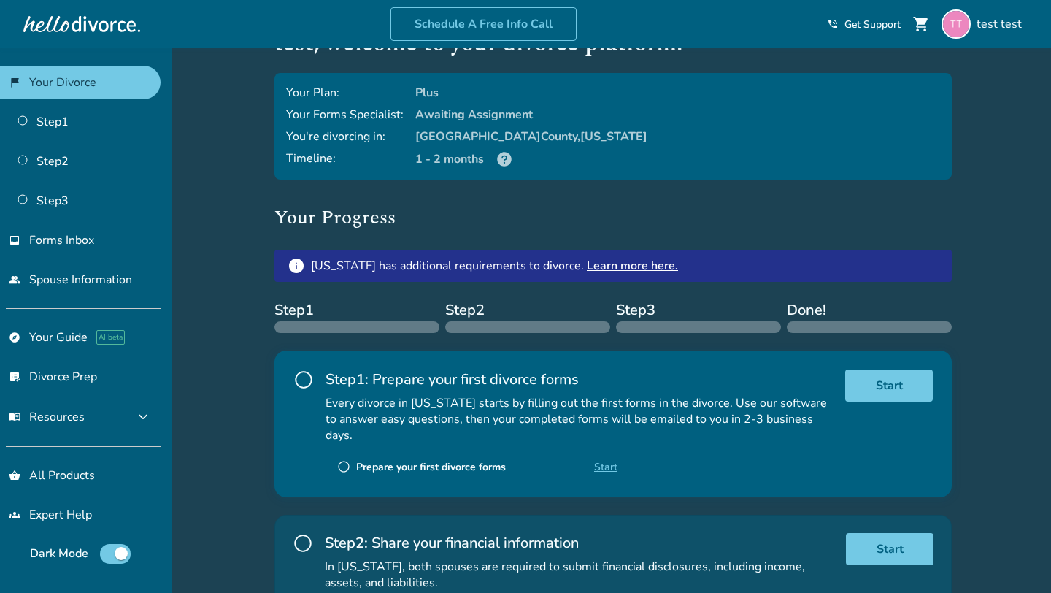
scroll to position [51, 0]
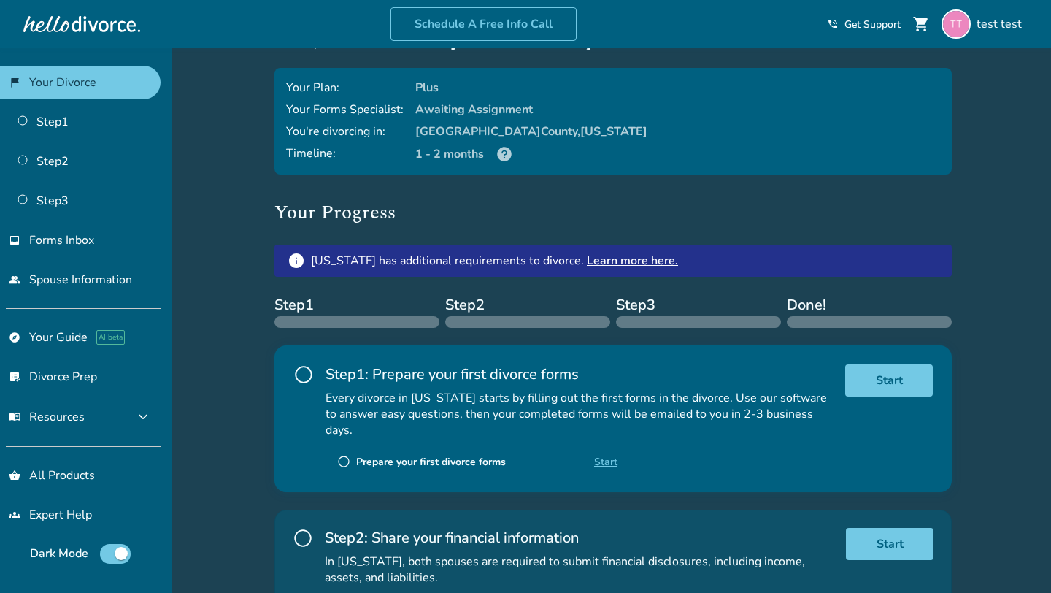
click at [501, 153] on icon at bounding box center [504, 154] width 15 height 15
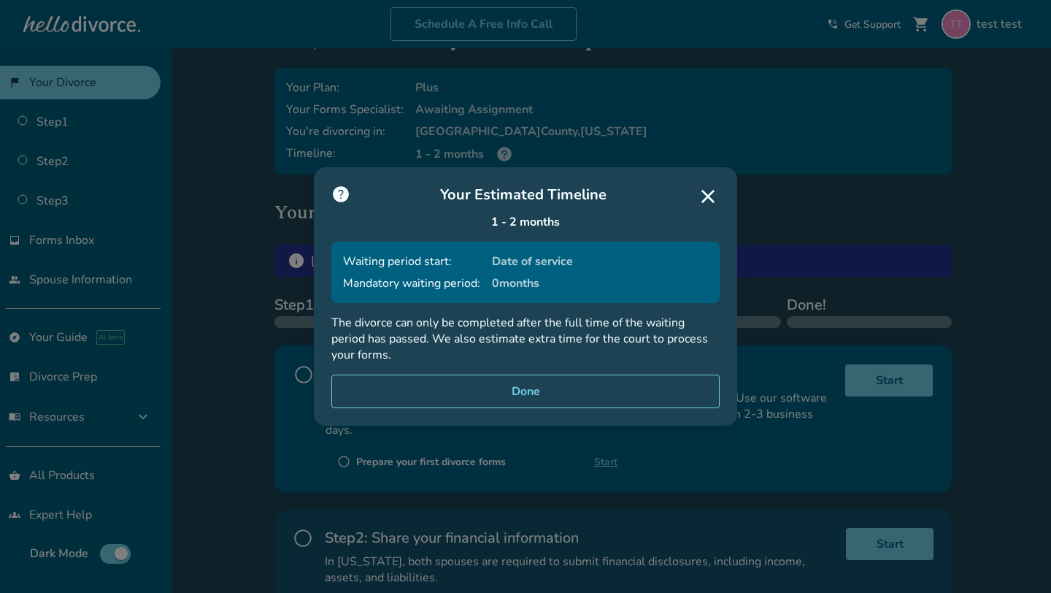
drag, startPoint x: 564, startPoint y: 285, endPoint x: 304, endPoint y: 258, distance: 261.3
click at [304, 258] on div "help Your Estimated Timeline 1 - 2 months Waiting period start: Date of service…" at bounding box center [525, 296] width 1051 height 593
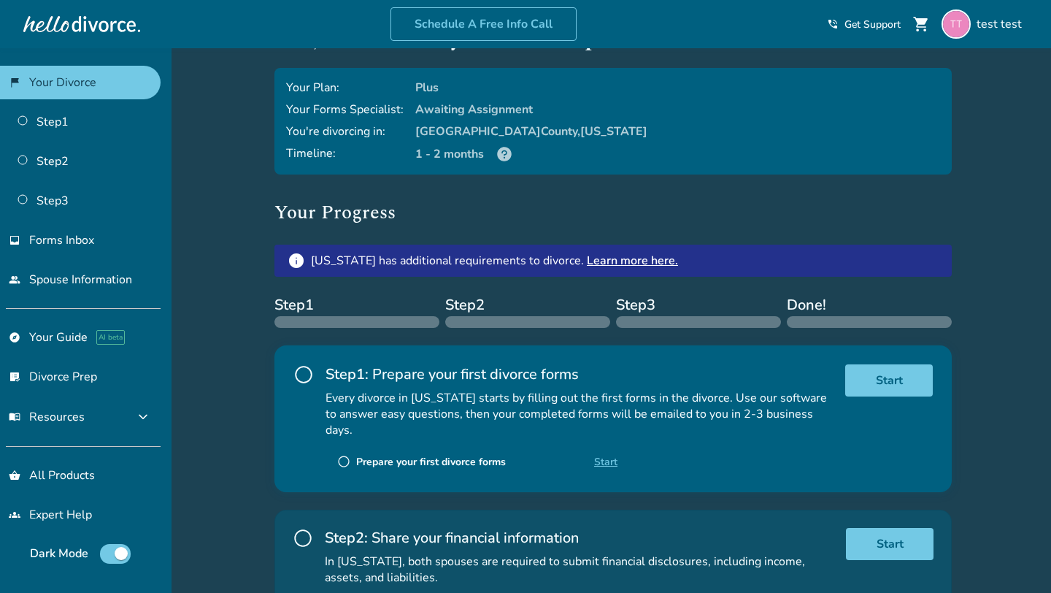
click at [436, 190] on div "test , welcome to your divorce platform. Your Plan: Plus Your Forms Specialist:…" at bounding box center [612, 425] width 677 height 810
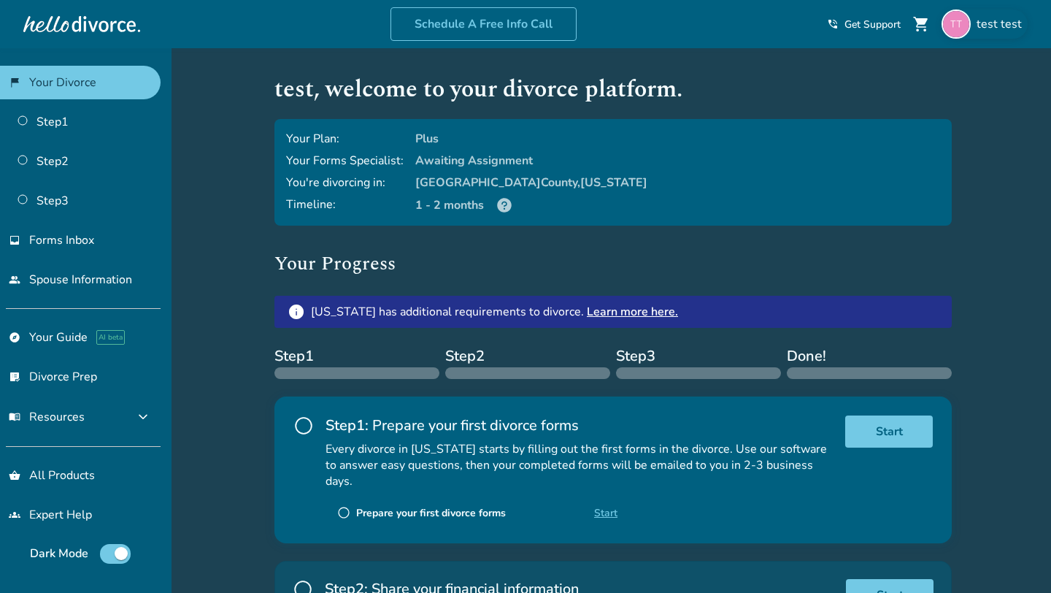
click at [992, 26] on span "test test" at bounding box center [1001, 24] width 51 height 16
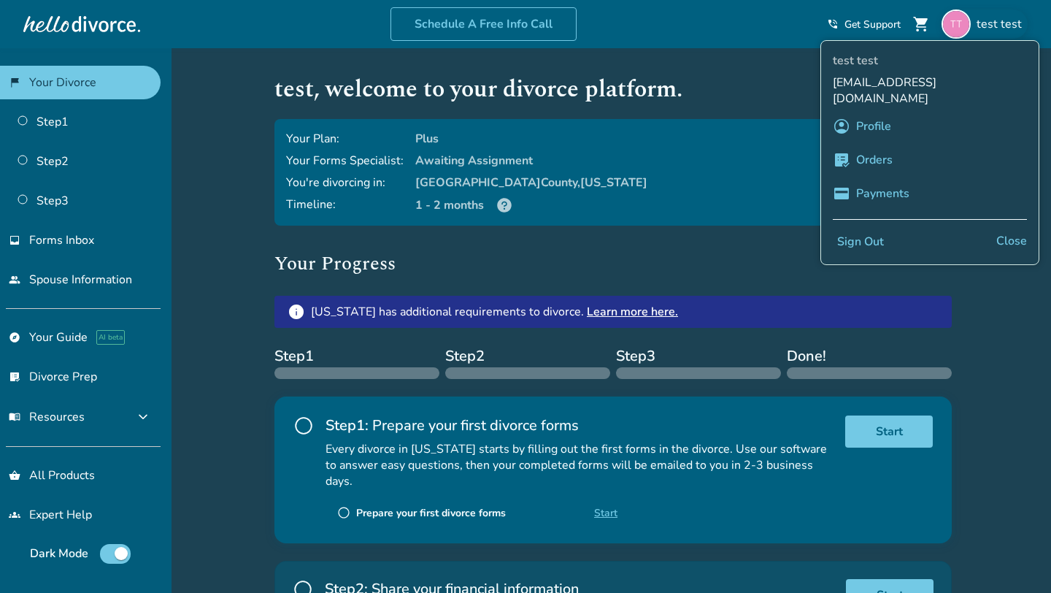
click at [886, 112] on link "Profile" at bounding box center [873, 126] width 35 height 28
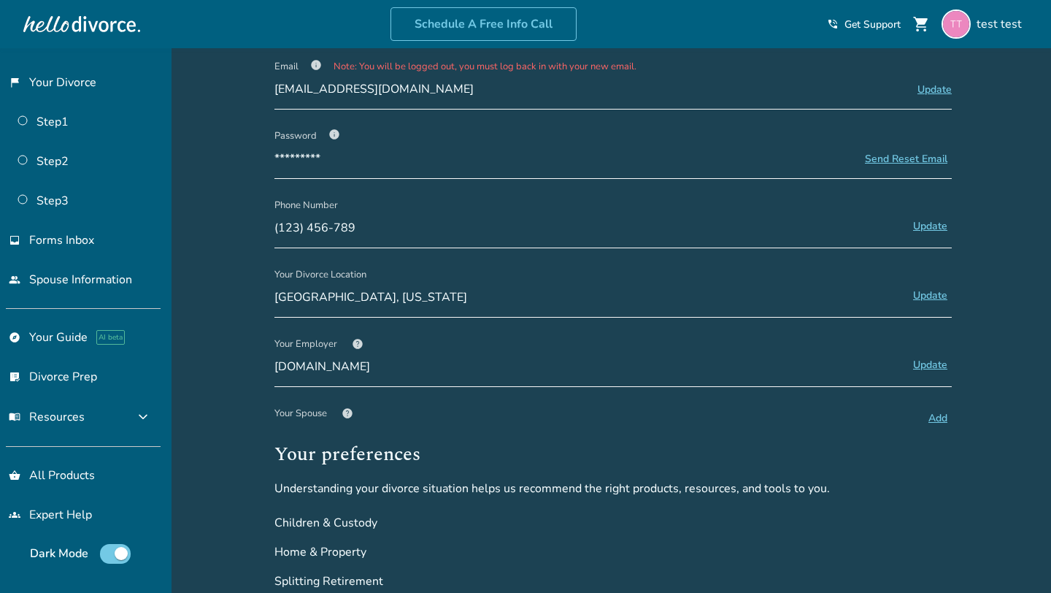
scroll to position [137, 0]
click at [79, 69] on link "flag_2 Your Divorce" at bounding box center [80, 83] width 161 height 34
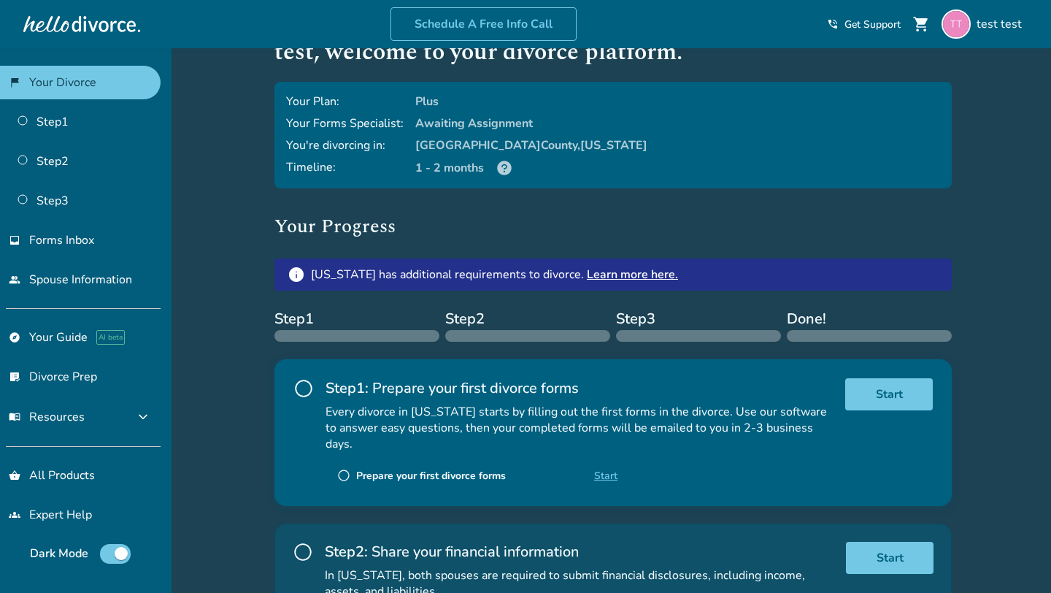
scroll to position [42, 0]
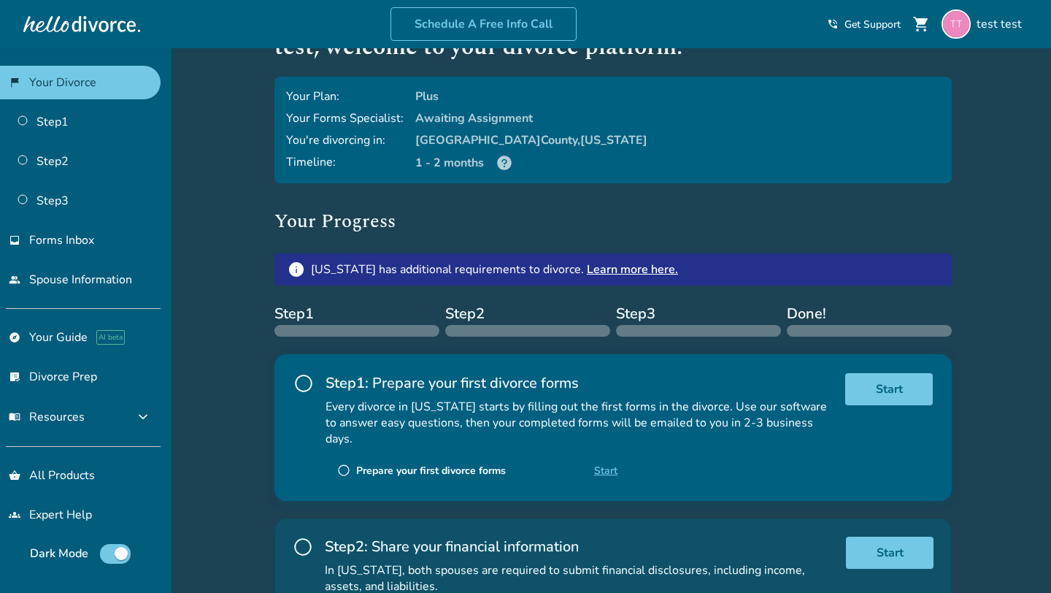
click at [607, 261] on link "Learn more here." at bounding box center [632, 269] width 91 height 16
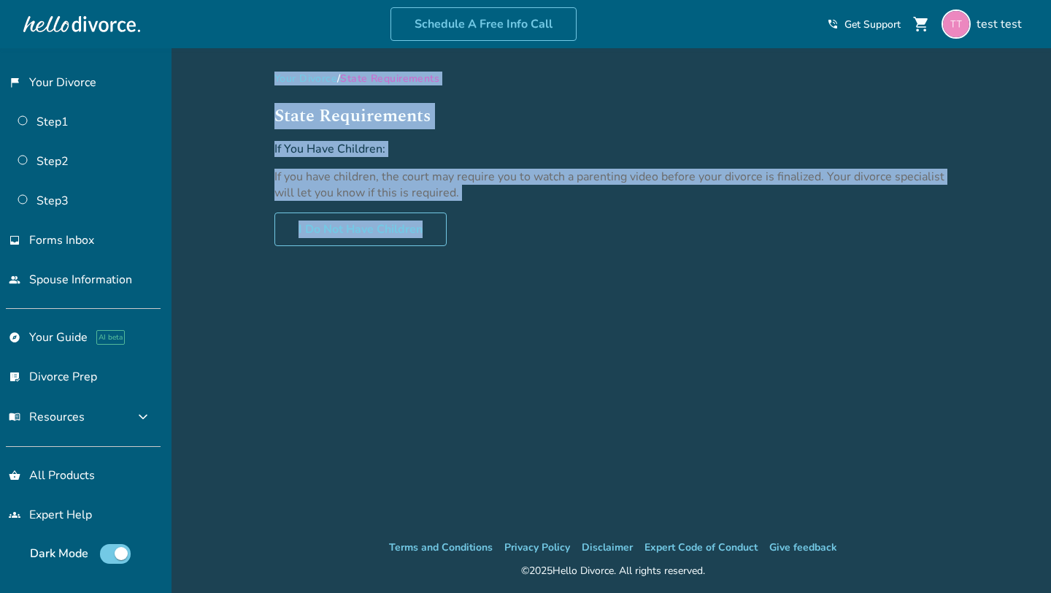
drag, startPoint x: 261, startPoint y: 74, endPoint x: 510, endPoint y: 296, distance: 333.9
click at [510, 296] on div "Added to cart Your Divorce / State Requirements State Requirements If You Have …" at bounding box center [525, 344] width 1051 height 593
click at [320, 181] on p "If you have children, the court may require you to watch a parenting video befo…" at bounding box center [612, 185] width 677 height 32
drag, startPoint x: 260, startPoint y: 75, endPoint x: 487, endPoint y: 262, distance: 294.0
click at [488, 263] on div "Added to cart Your Divorce / State Requirements State Requirements If You Have …" at bounding box center [525, 344] width 1051 height 593
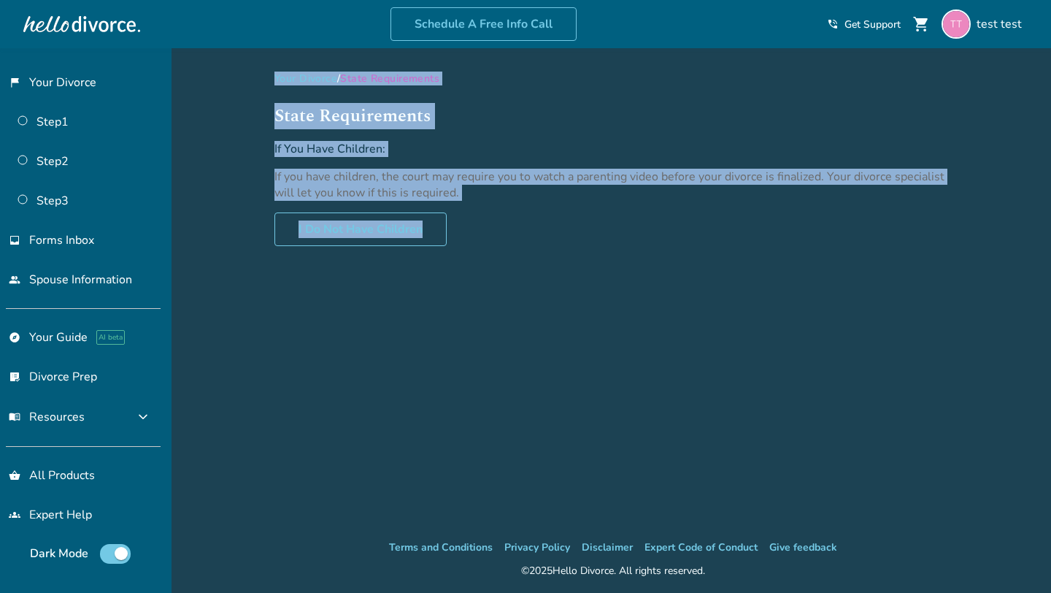
click at [355, 179] on p "If you have children, the court may require you to watch a parenting video befo…" at bounding box center [612, 185] width 677 height 32
drag, startPoint x: 506, startPoint y: 226, endPoint x: 189, endPoint y: 72, distance: 352.5
click at [189, 72] on div "Added to cart Your Divorce / State Requirements State Requirements If You Have …" at bounding box center [525, 344] width 1051 height 593
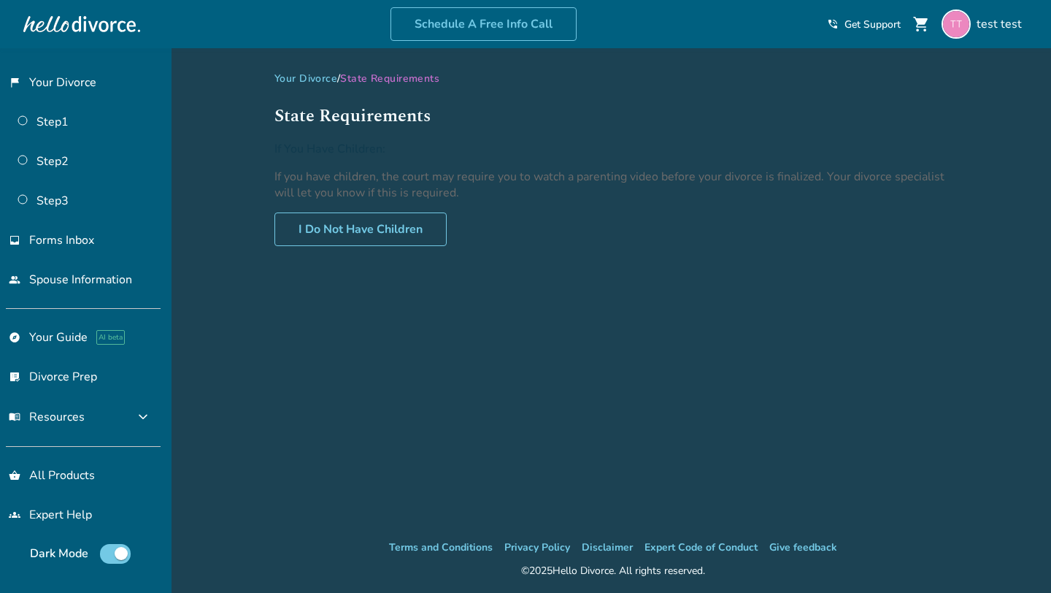
click at [216, 101] on div "Added to cart Your Divorce / State Requirements State Requirements If You Have …" at bounding box center [525, 344] width 1051 height 593
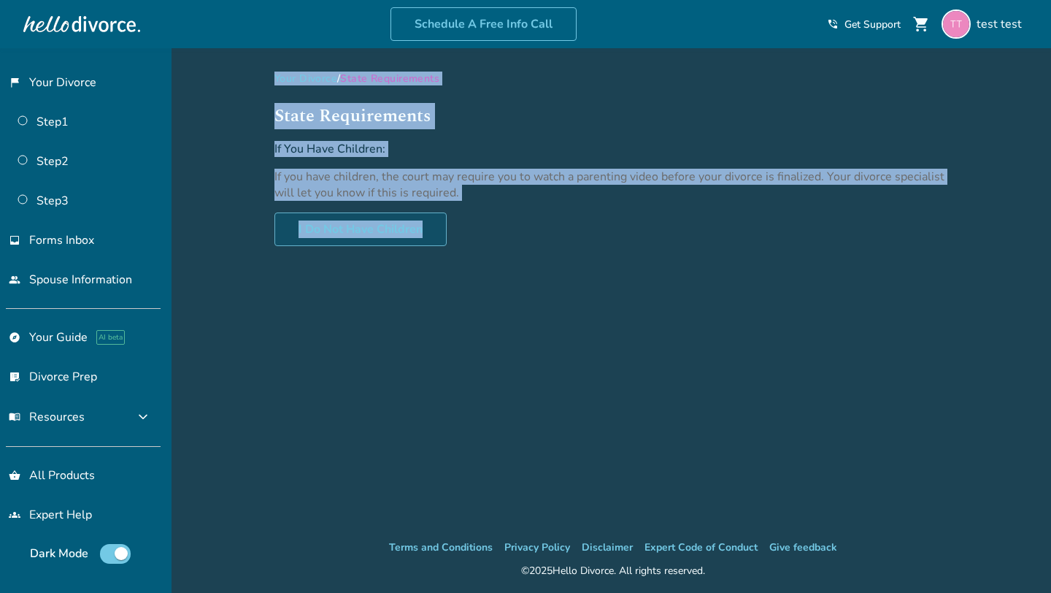
drag, startPoint x: 237, startPoint y: 73, endPoint x: 443, endPoint y: 233, distance: 260.6
click at [443, 234] on div "Added to cart Your Divorce / State Requirements State Requirements If You Have …" at bounding box center [525, 344] width 1051 height 593
click at [511, 247] on div "Your Divorce / State Requirements State Requirements If You Have Children: If y…" at bounding box center [613, 293] width 701 height 490
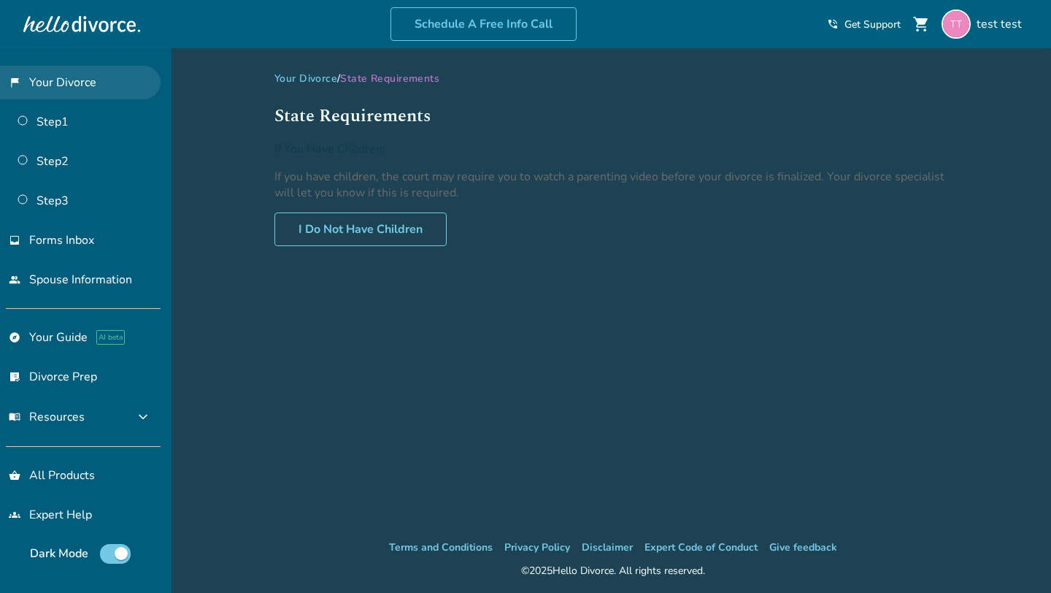
click at [109, 72] on link "flag_2 Your Divorce" at bounding box center [80, 83] width 161 height 34
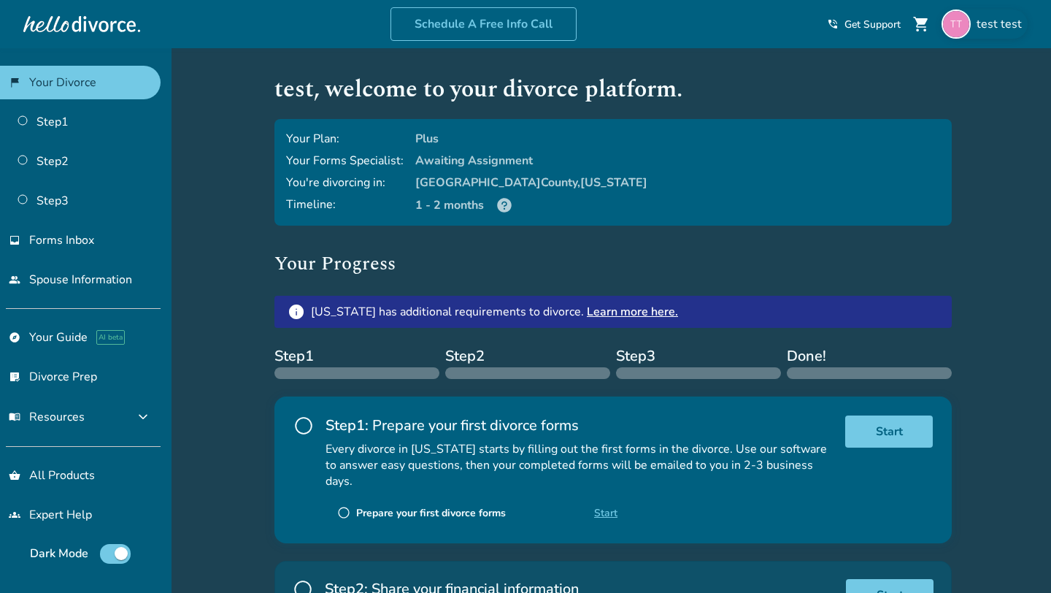
click at [982, 21] on span "test test" at bounding box center [1001, 24] width 51 height 16
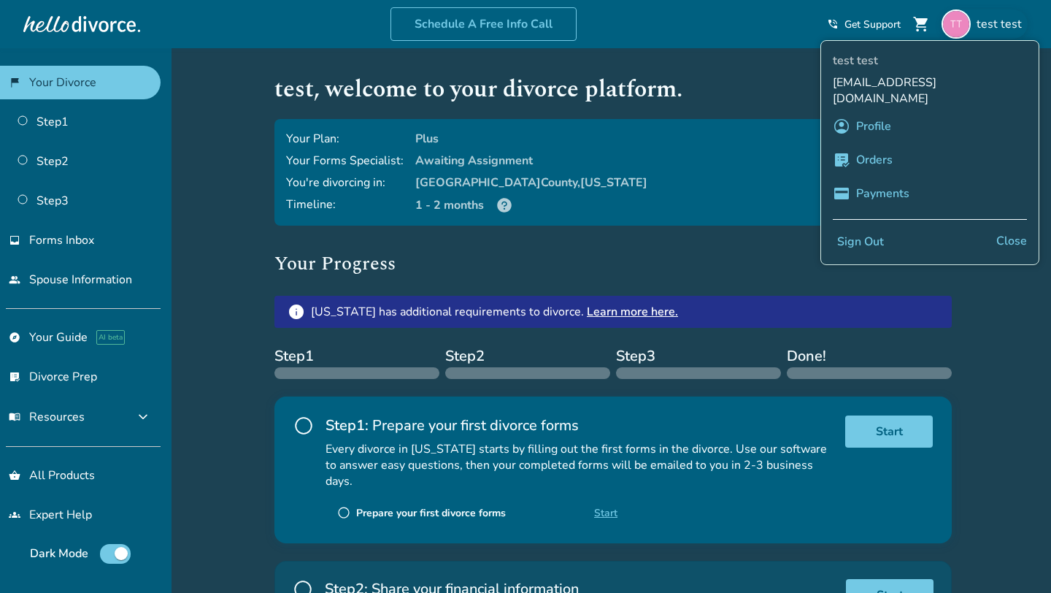
click at [873, 123] on div "test test pevefef982@dawhe.com account_circle Profile list_alt_check Orders cre…" at bounding box center [929, 152] width 219 height 225
click at [873, 117] on link "Profile" at bounding box center [873, 126] width 35 height 28
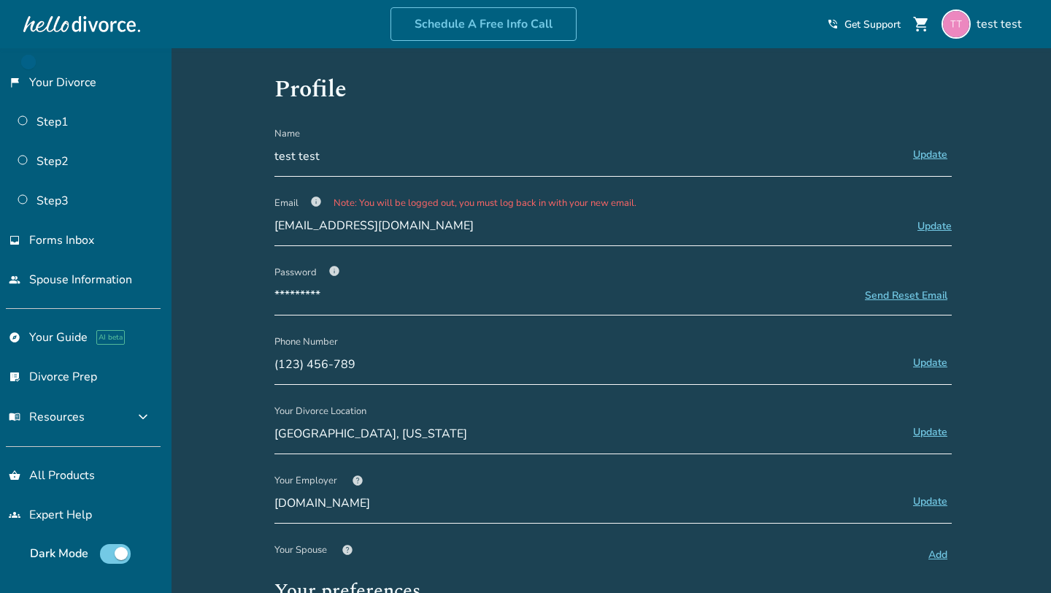
click at [940, 155] on button "Update" at bounding box center [930, 154] width 43 height 19
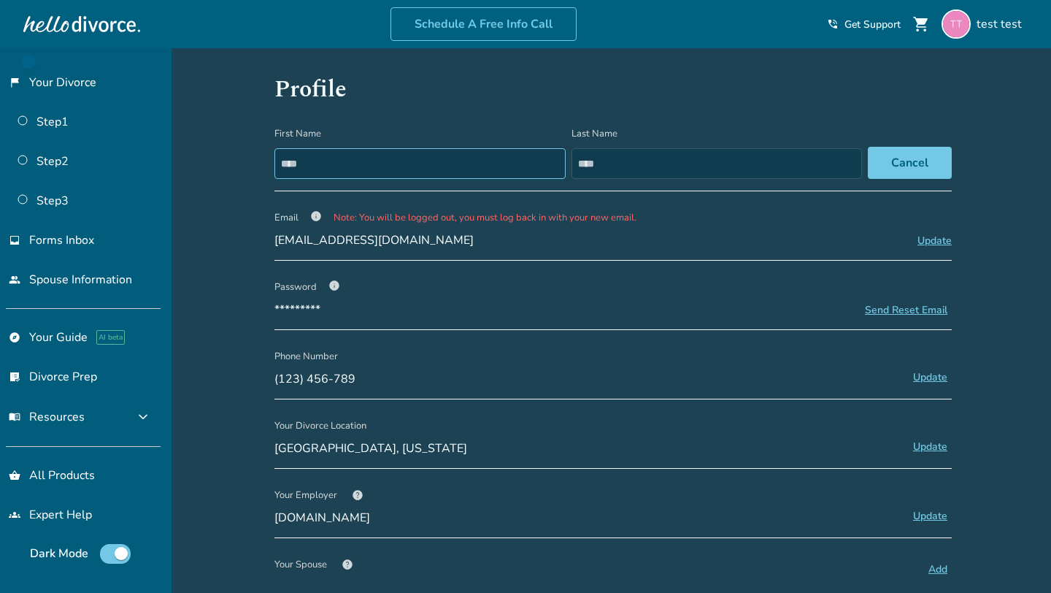
click at [425, 152] on input "****" at bounding box center [419, 163] width 291 height 31
click at [410, 156] on input "***" at bounding box center [422, 163] width 296 height 31
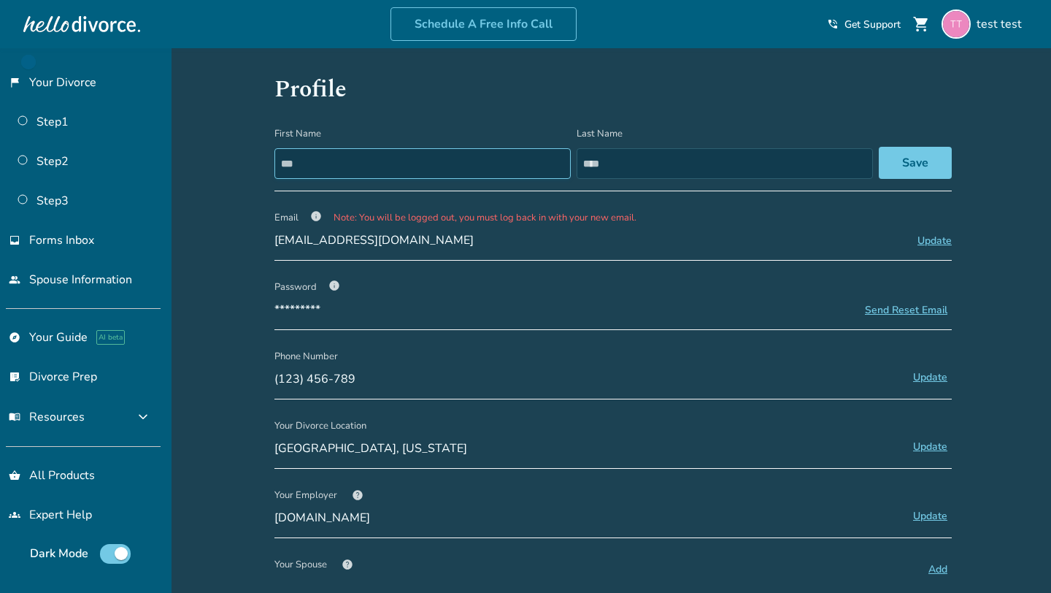
click at [410, 156] on input "***" at bounding box center [422, 163] width 296 height 31
click at [446, 169] on input "***" at bounding box center [422, 163] width 296 height 31
type input "***"
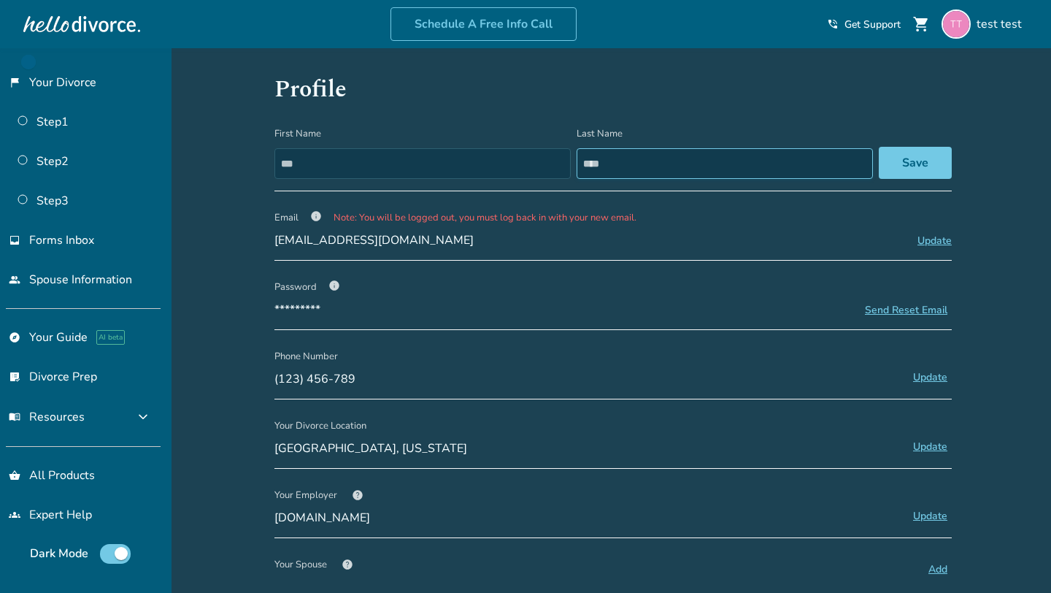
click at [641, 166] on input "****" at bounding box center [725, 163] width 296 height 31
type input "****"
click at [901, 157] on button "Save" at bounding box center [915, 163] width 73 height 32
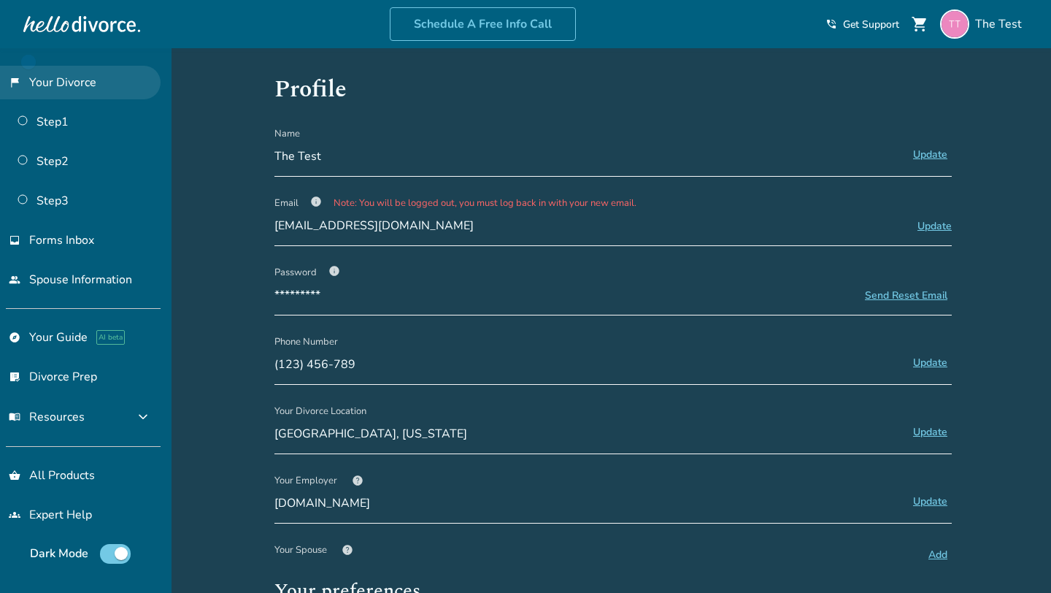
click at [101, 70] on link "flag_2 Your Divorce" at bounding box center [80, 83] width 161 height 34
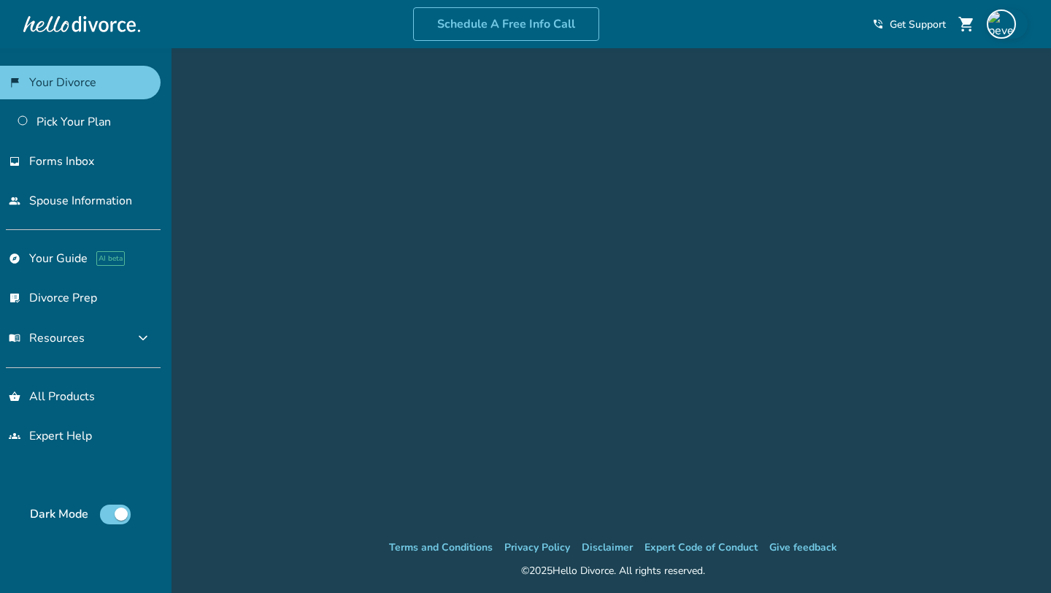
click at [1009, 28] on img at bounding box center [1001, 23] width 29 height 29
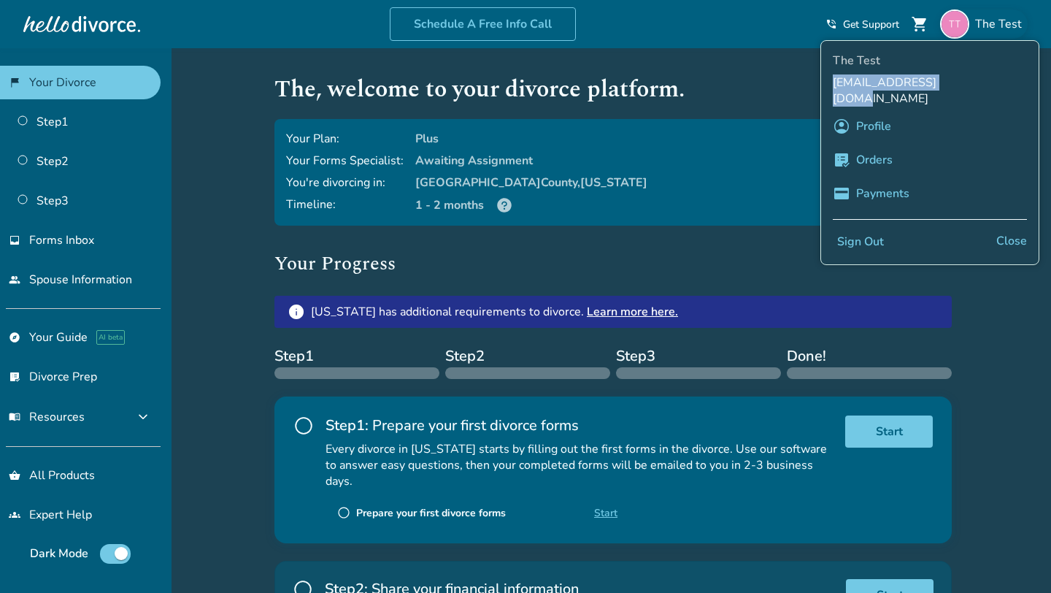
drag, startPoint x: 833, startPoint y: 81, endPoint x: 966, endPoint y: 83, distance: 132.8
click at [966, 82] on span "[EMAIL_ADDRESS][DOMAIN_NAME]" at bounding box center [930, 90] width 194 height 32
copy span "[EMAIL_ADDRESS][DOMAIN_NAME]"
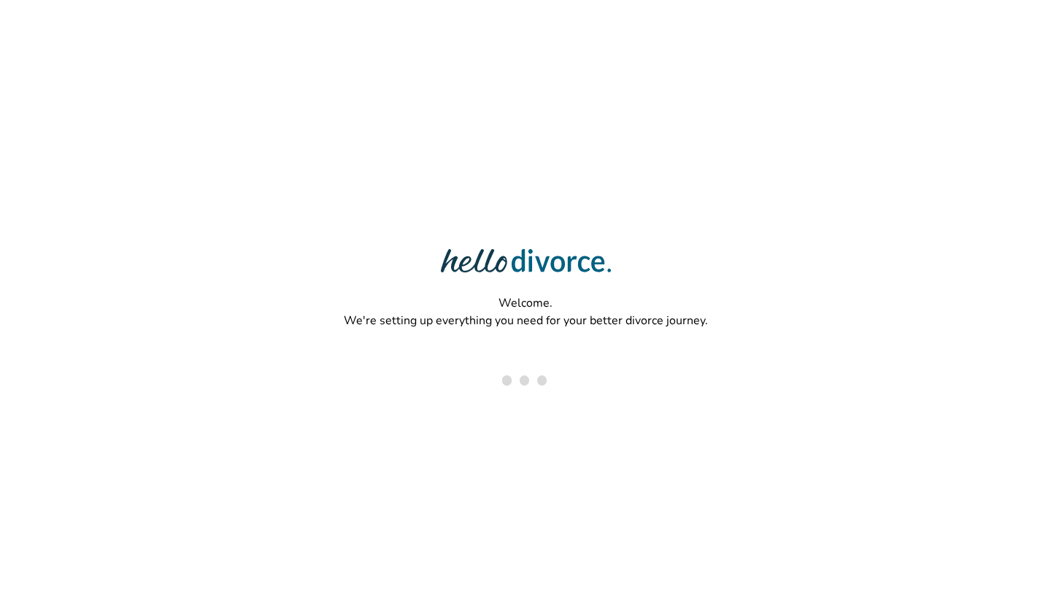
click at [287, 87] on div "Welcome. We're setting up everything you need for your better divorce journey." at bounding box center [525, 249] width 1051 height 498
